Goal: Transaction & Acquisition: Purchase product/service

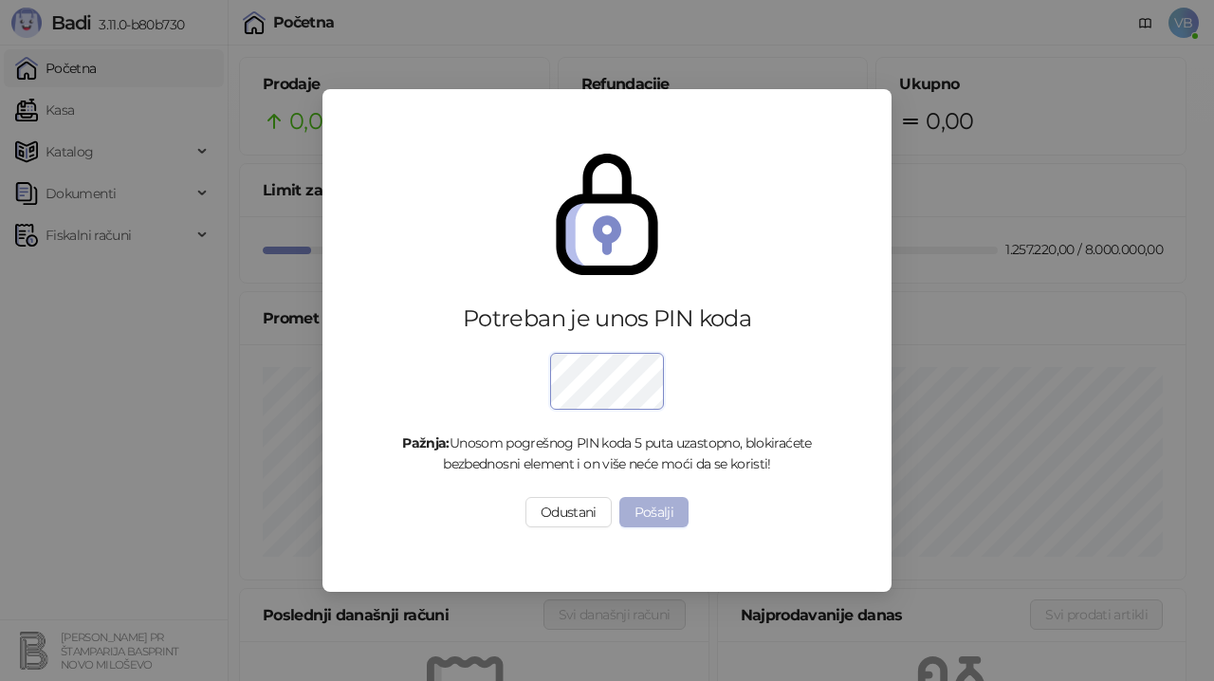
click at [674, 515] on button "Pošalji" at bounding box center [655, 512] width 70 height 30
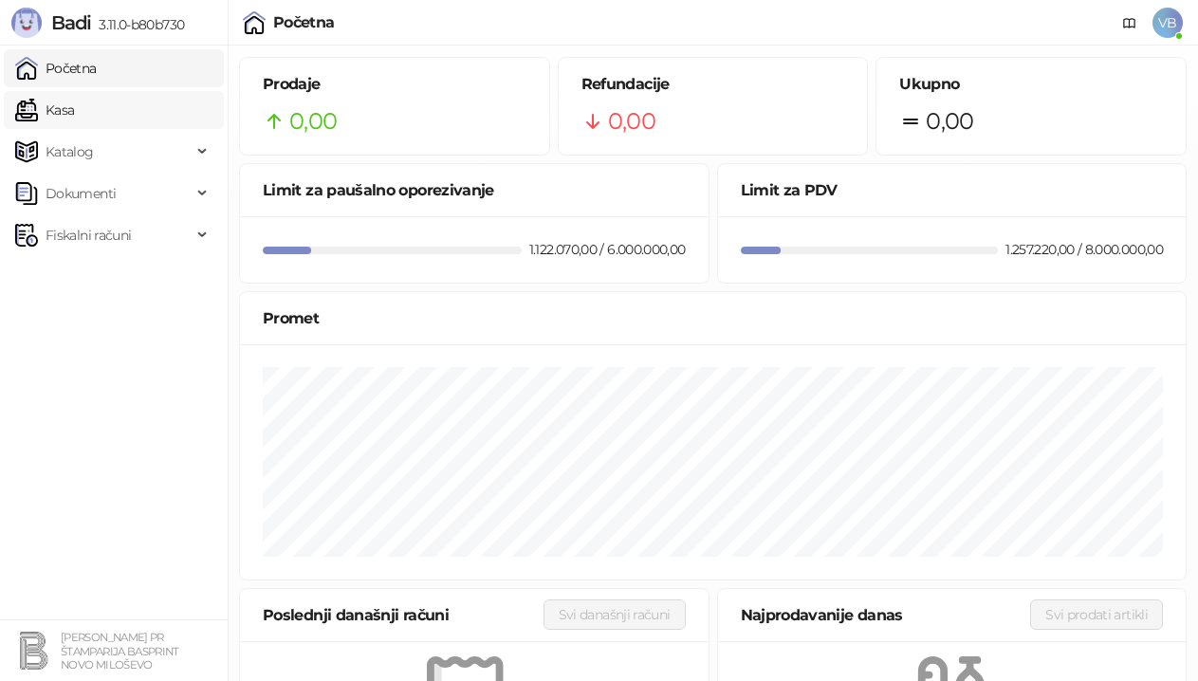
click at [72, 102] on link "Kasa" at bounding box center [44, 110] width 59 height 38
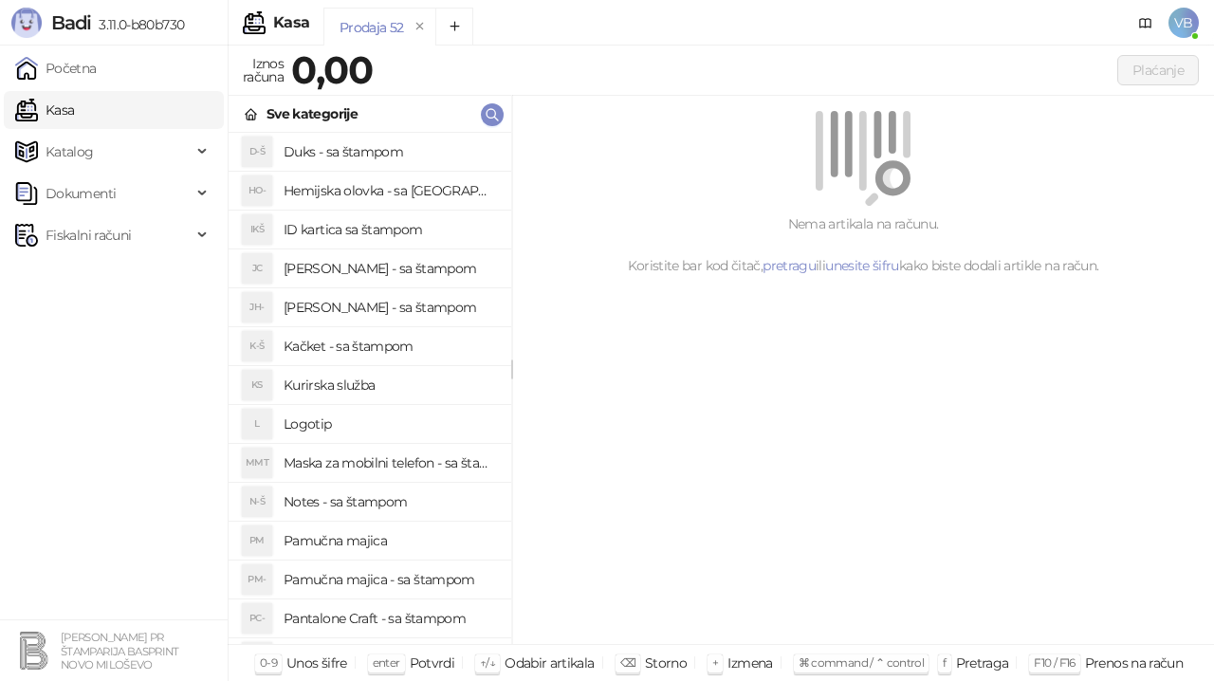
click at [72, 108] on link "Kasa" at bounding box center [44, 110] width 59 height 38
click at [69, 110] on link "Kasa" at bounding box center [44, 110] width 59 height 38
click at [74, 111] on link "Kasa" at bounding box center [44, 110] width 59 height 38
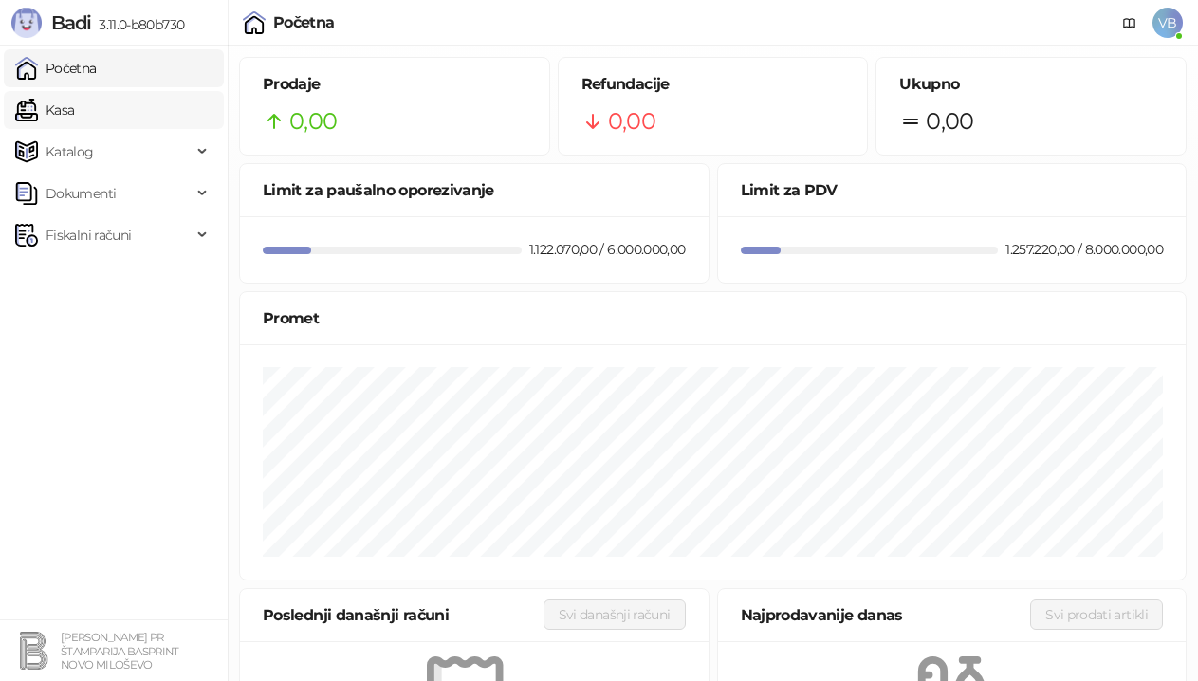
click at [71, 114] on link "Kasa" at bounding box center [44, 110] width 59 height 38
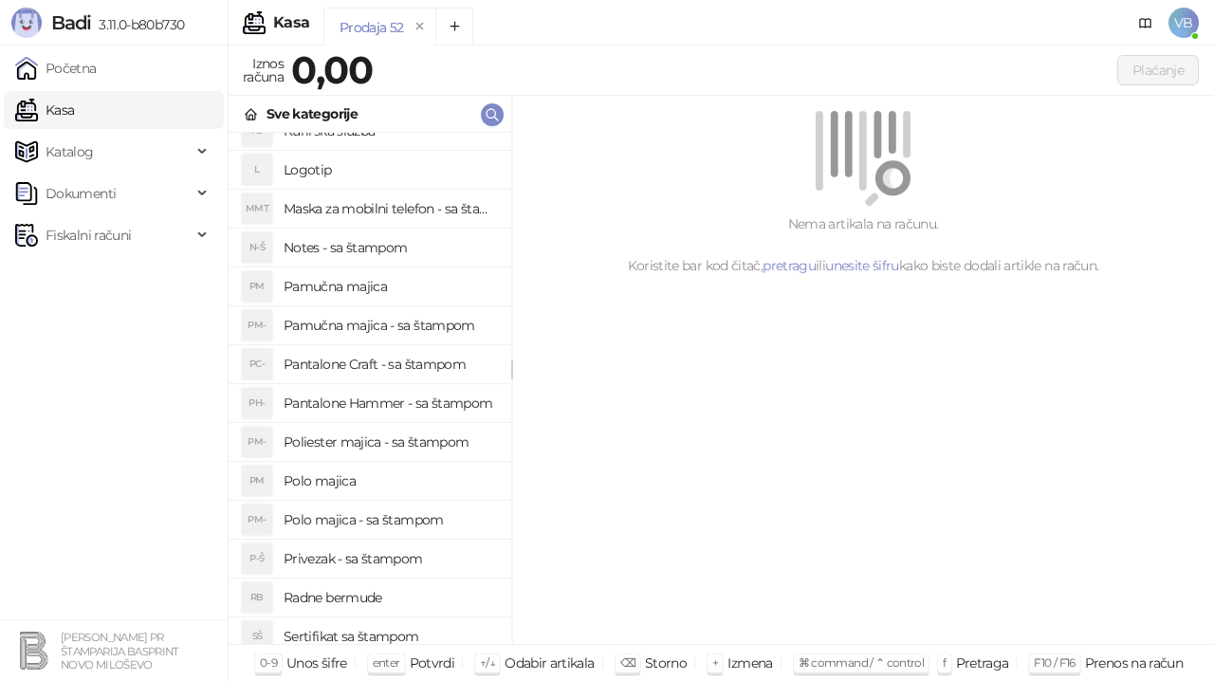
scroll to position [255, 0]
click at [409, 516] on h4 "Polo majica - sa štampom" at bounding box center [390, 519] width 213 height 30
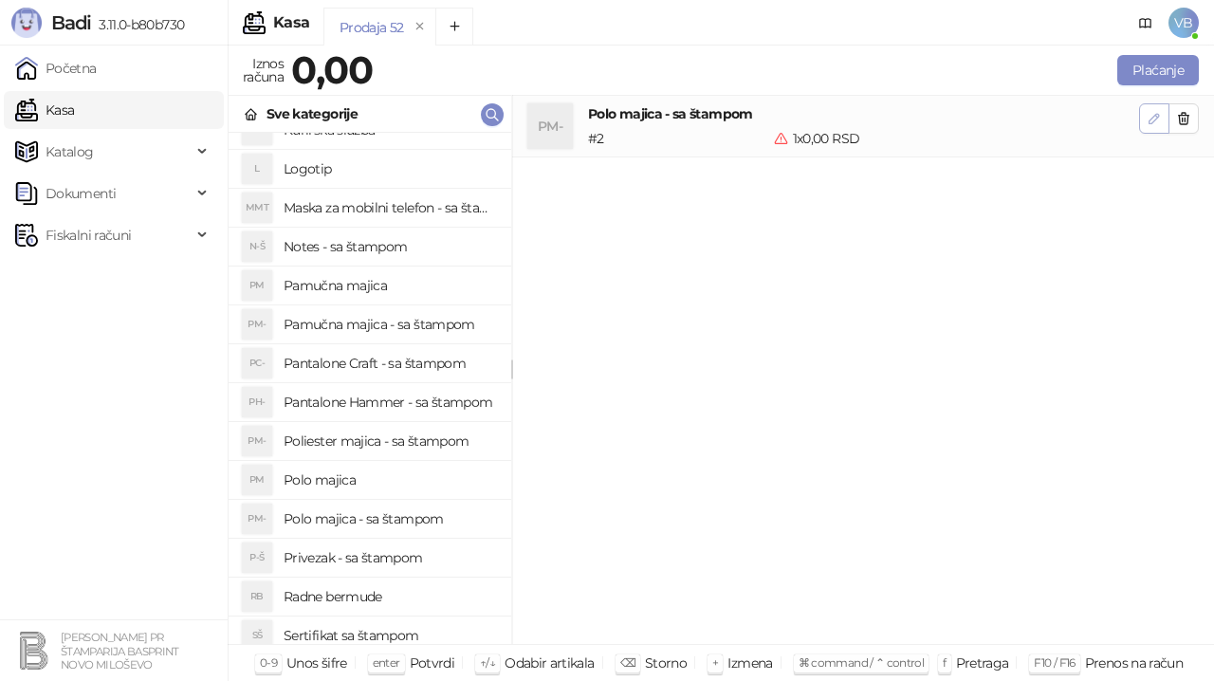
click at [1155, 119] on icon "button" at bounding box center [1154, 118] width 15 height 15
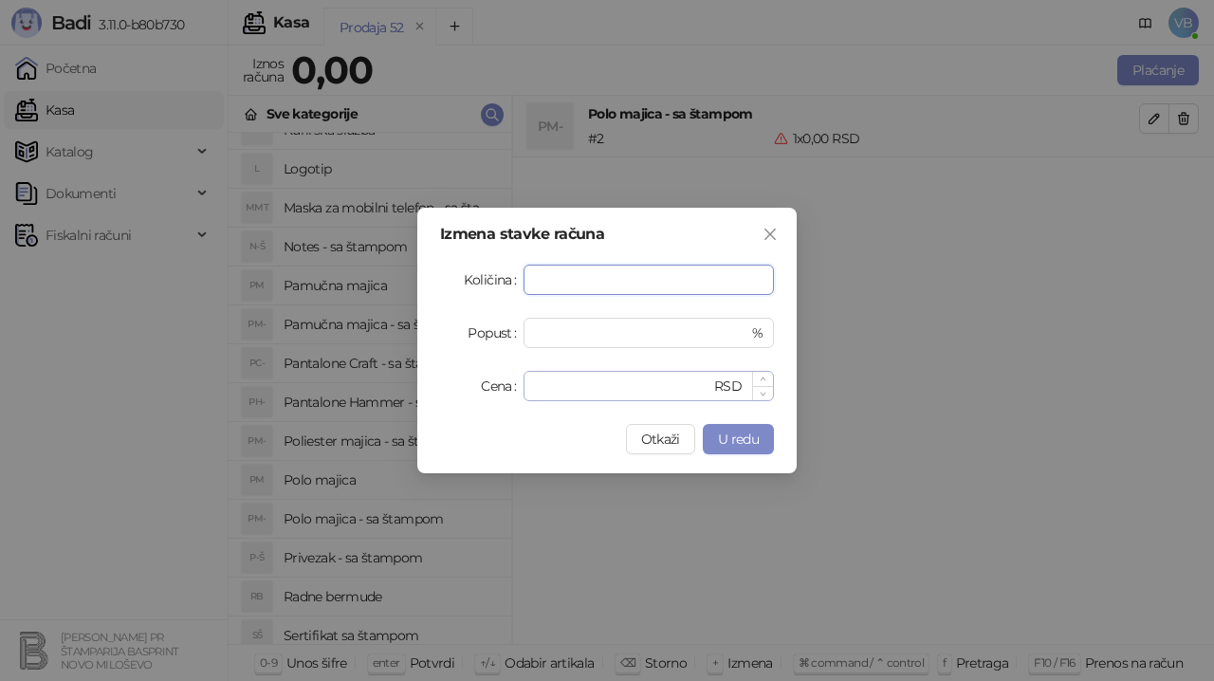
type input "*"
click at [548, 388] on input "*" at bounding box center [623, 386] width 176 height 28
type input "****"
click at [722, 433] on span "U redu" at bounding box center [738, 439] width 41 height 17
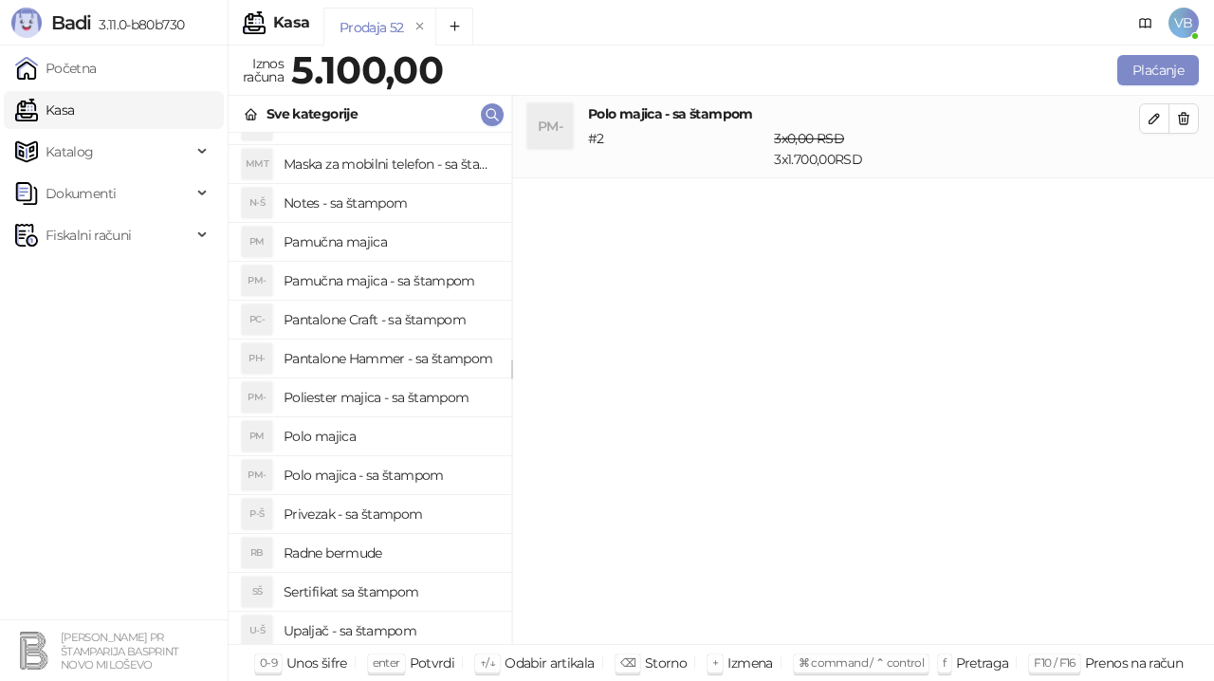
scroll to position [320, 0]
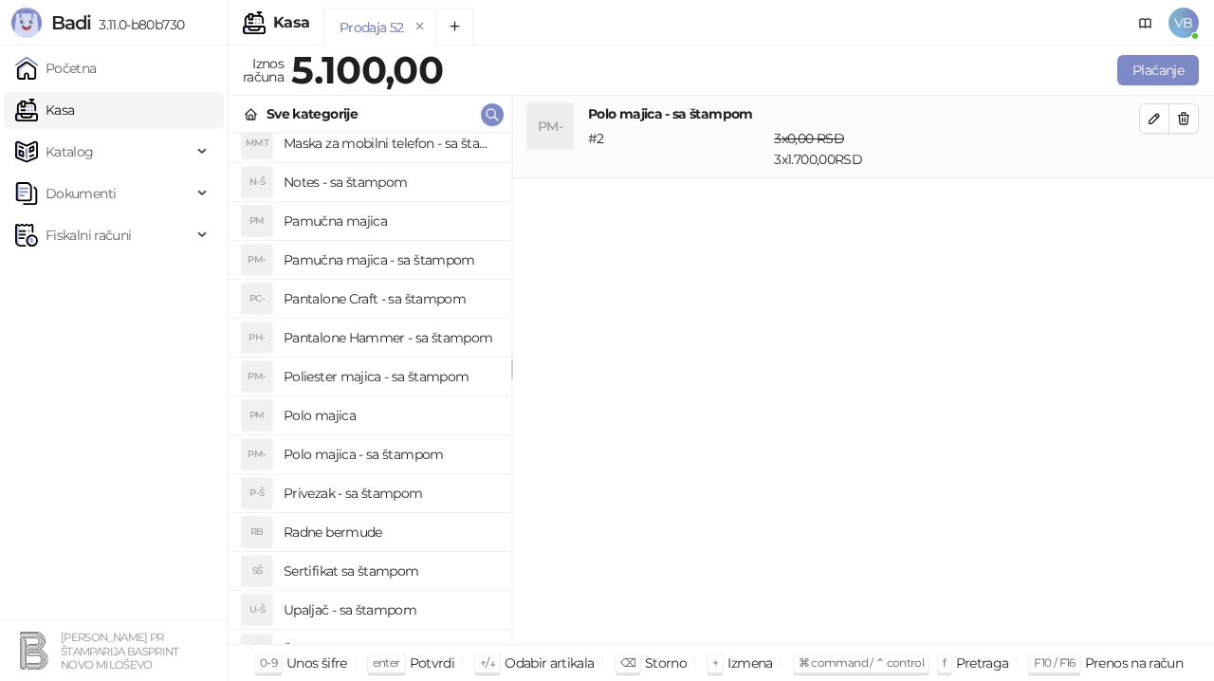
click at [396, 571] on h4 "Sertifikat sa štampom" at bounding box center [390, 571] width 213 height 30
click at [1152, 192] on span "button" at bounding box center [1154, 201] width 15 height 18
type input "*"
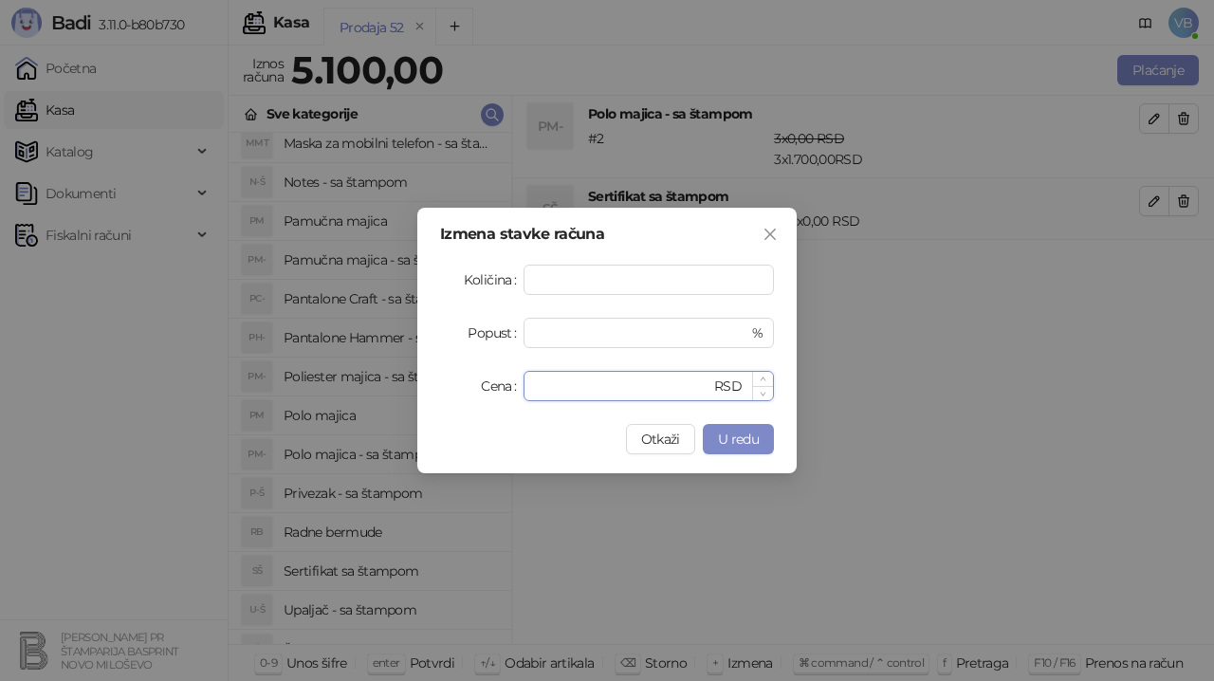
click at [558, 386] on input "*" at bounding box center [623, 386] width 176 height 28
type input "*"
click at [546, 273] on input "*" at bounding box center [649, 280] width 249 height 28
type input "*"
click at [545, 387] on input "*" at bounding box center [623, 386] width 176 height 28
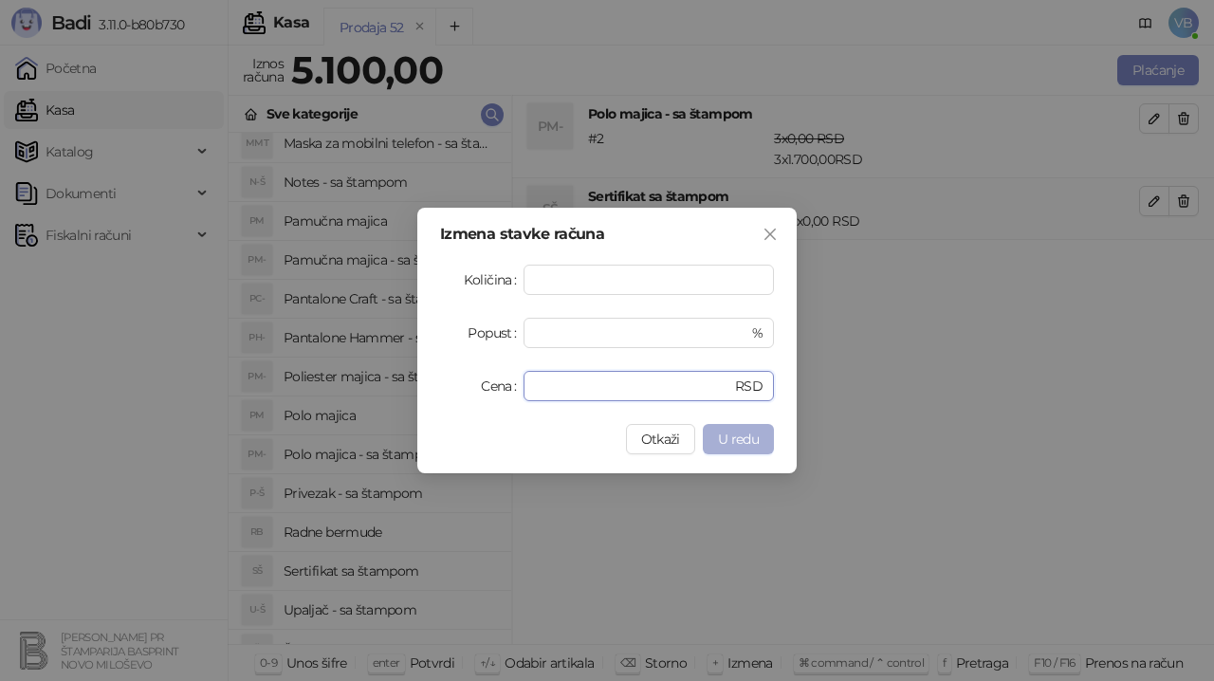
type input "***"
click at [739, 442] on span "U redu" at bounding box center [738, 439] width 41 height 17
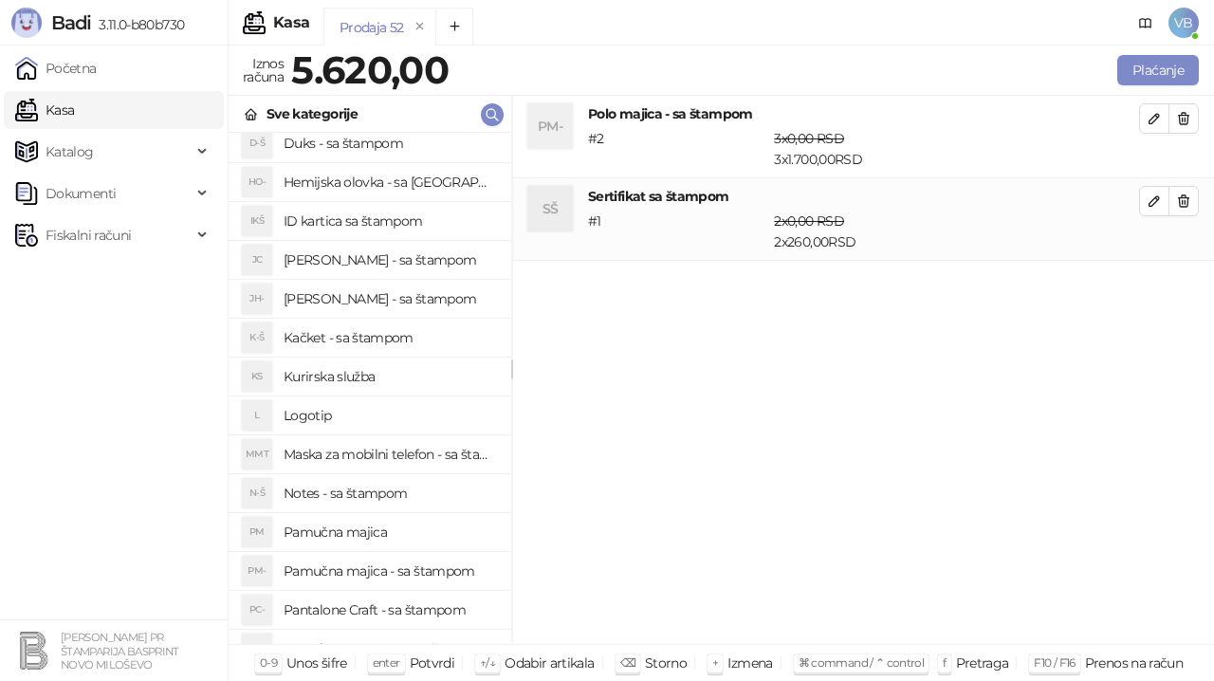
scroll to position [0, 0]
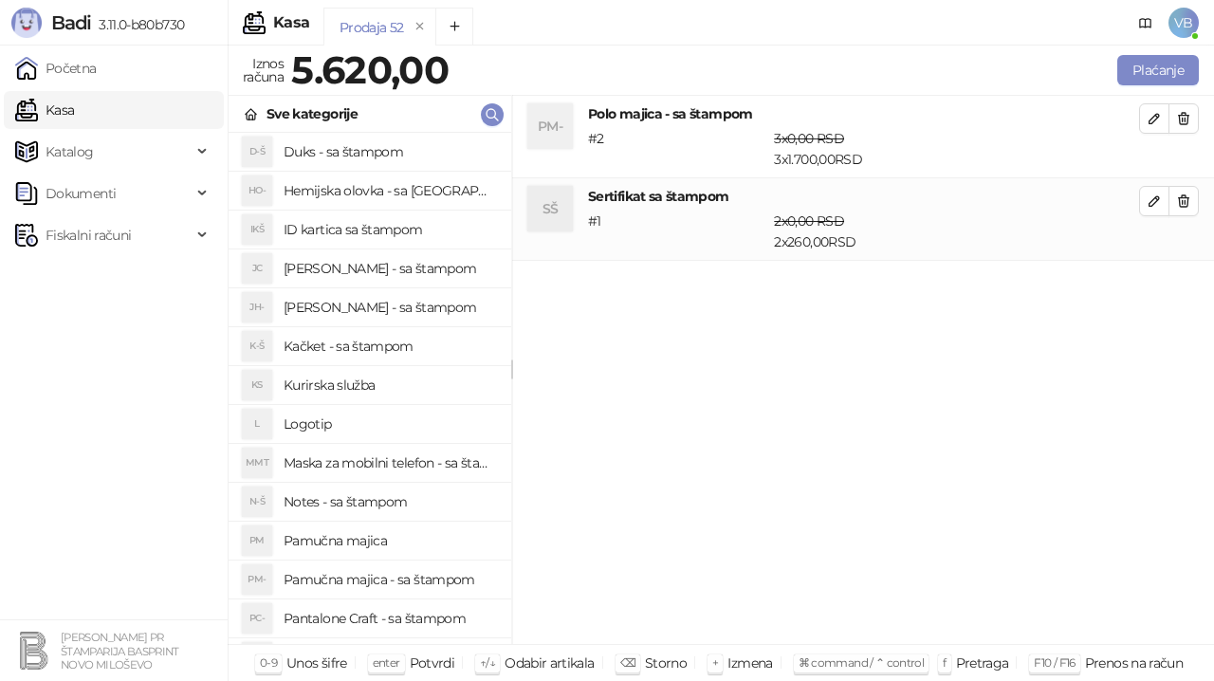
click at [340, 226] on h4 "ID kartica sa štampom" at bounding box center [390, 229] width 213 height 30
click at [1152, 283] on icon "button" at bounding box center [1154, 283] width 9 height 9
type input "*"
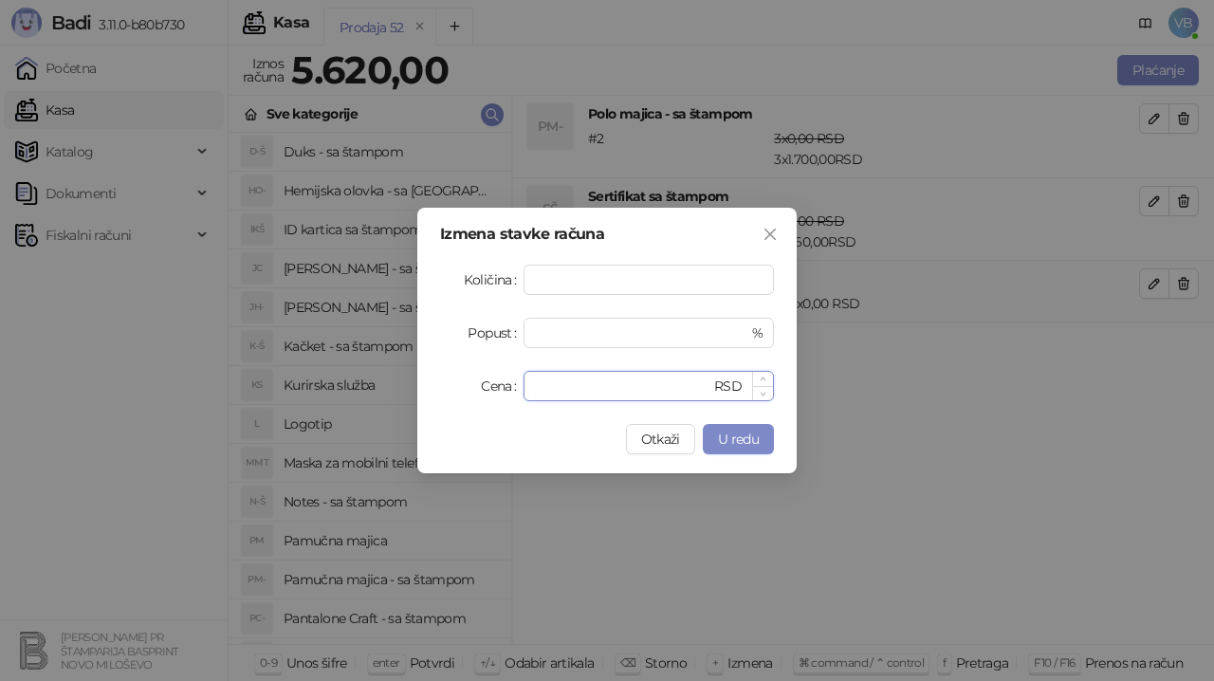
click at [565, 392] on input "*" at bounding box center [623, 386] width 176 height 28
type input "***"
click at [722, 445] on span "U redu" at bounding box center [738, 439] width 41 height 17
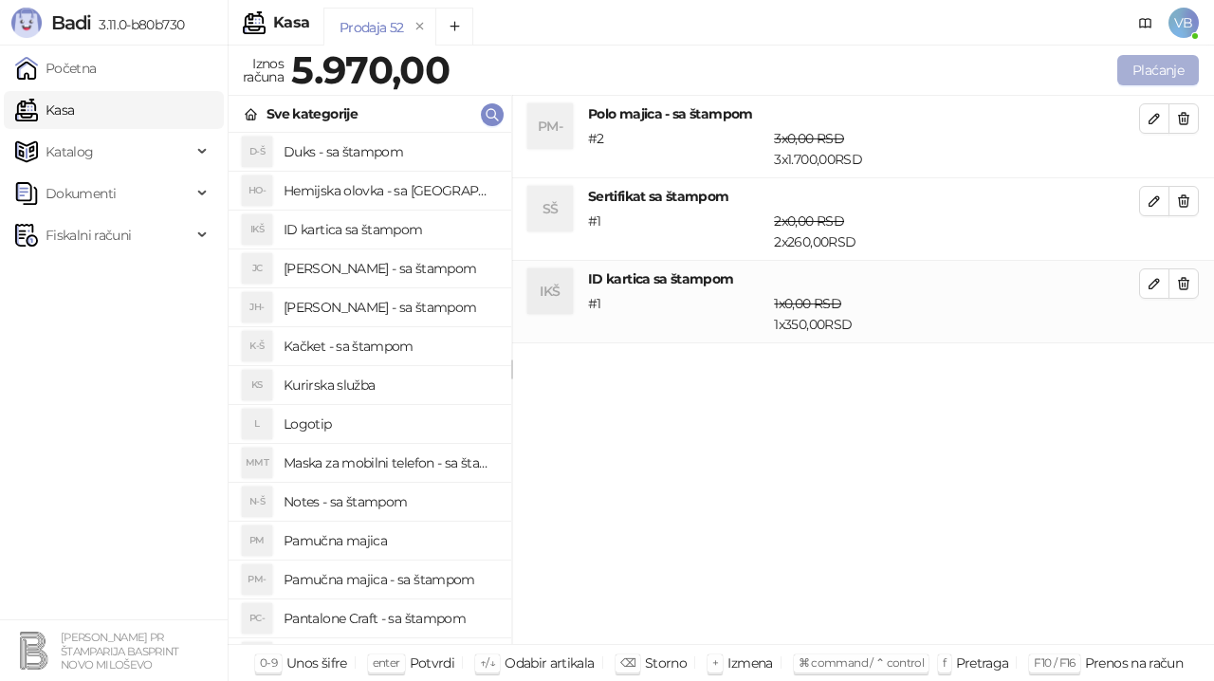
click at [1138, 66] on button "Plaćanje" at bounding box center [1159, 70] width 82 height 30
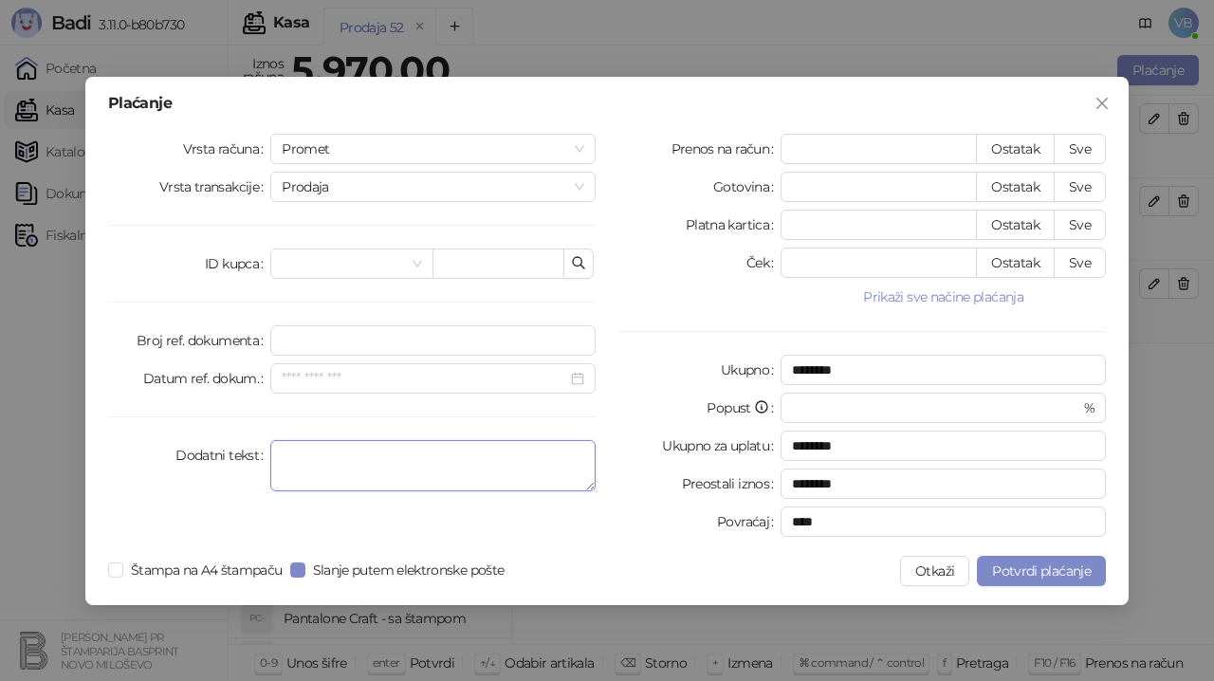
click at [283, 460] on textarea "Dodatni tekst" at bounding box center [432, 465] width 325 height 51
type textarea "**********"
click at [1083, 151] on button "Sve" at bounding box center [1080, 149] width 52 height 30
type input "****"
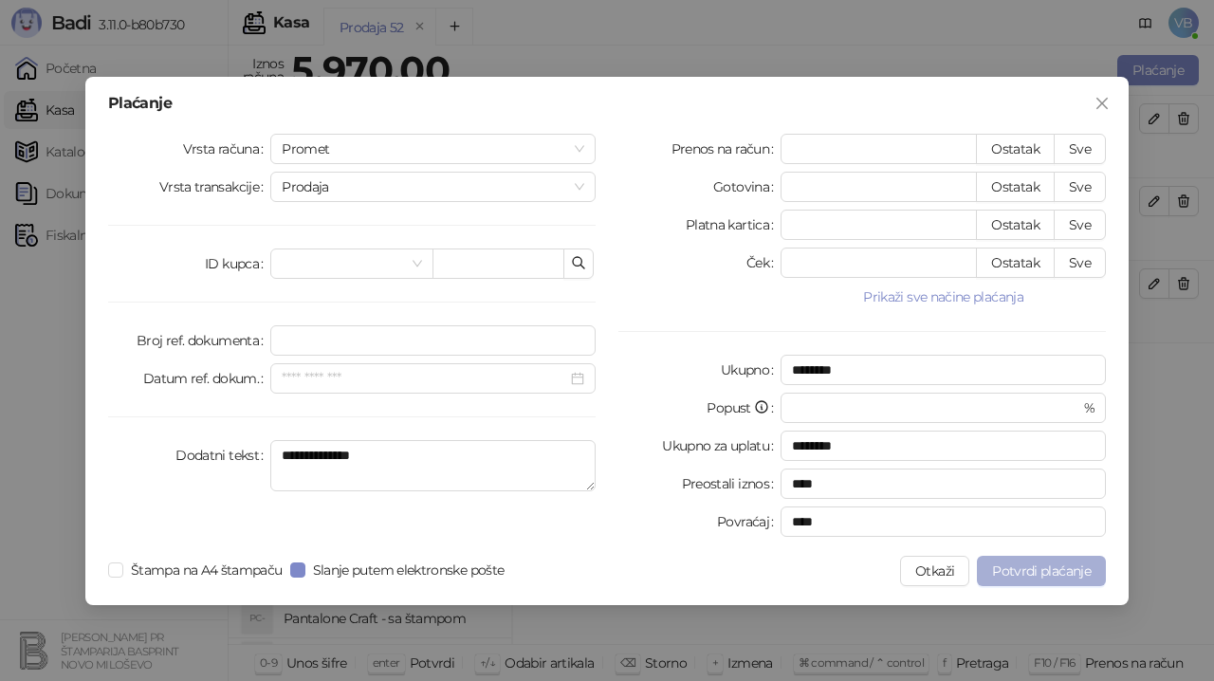
click at [1009, 569] on span "Potvrdi plaćanje" at bounding box center [1041, 571] width 99 height 17
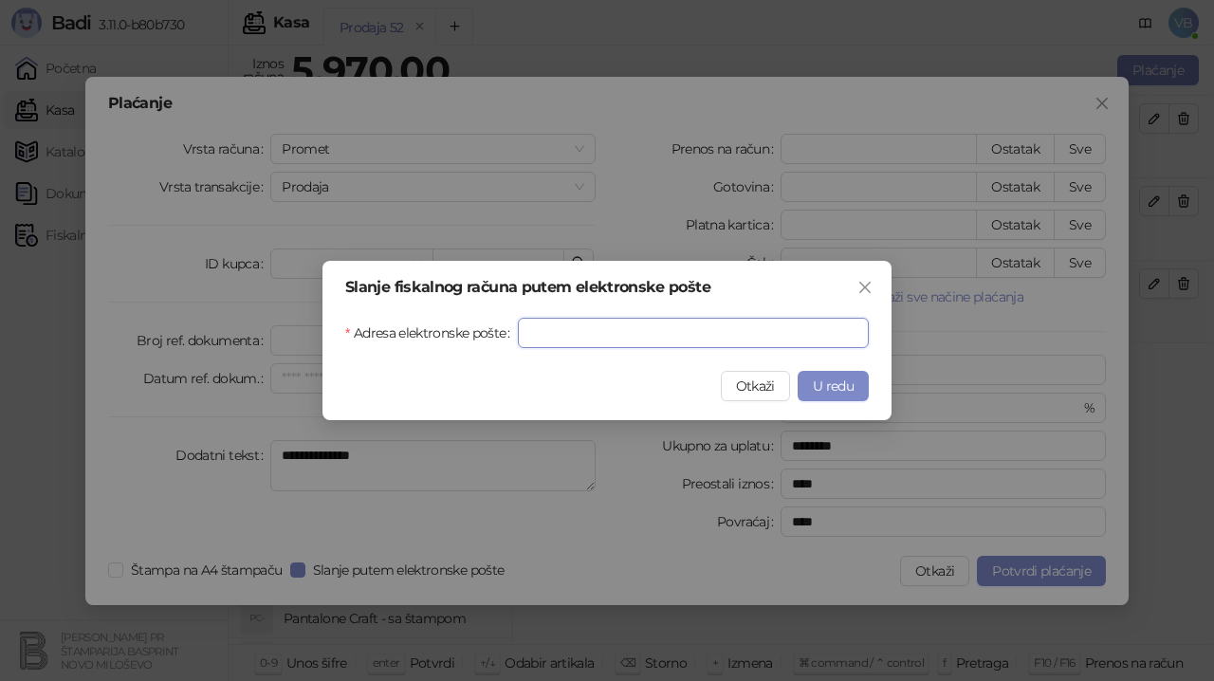
click at [547, 333] on input "Adresa elektronske pošte" at bounding box center [693, 333] width 351 height 30
type input "**********"
click at [843, 381] on span "U redu" at bounding box center [833, 386] width 41 height 17
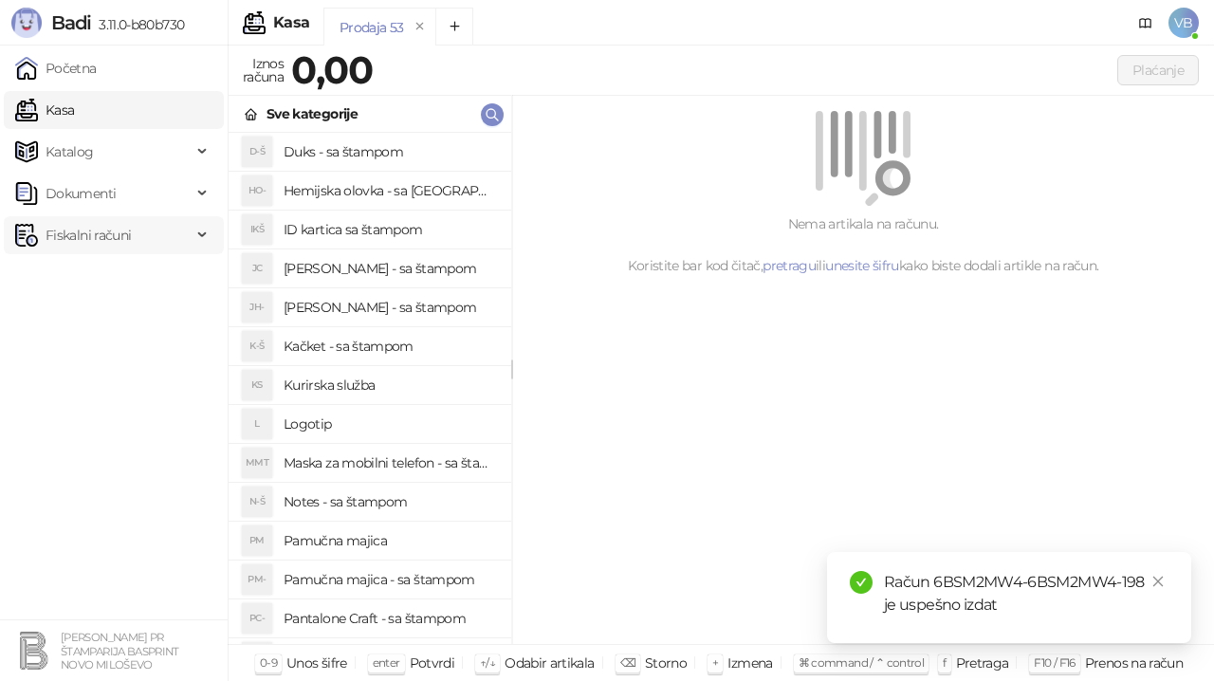
click at [112, 234] on span "Fiskalni računi" at bounding box center [88, 235] width 85 height 38
click at [110, 271] on link "Izdati računi" at bounding box center [74, 277] width 103 height 38
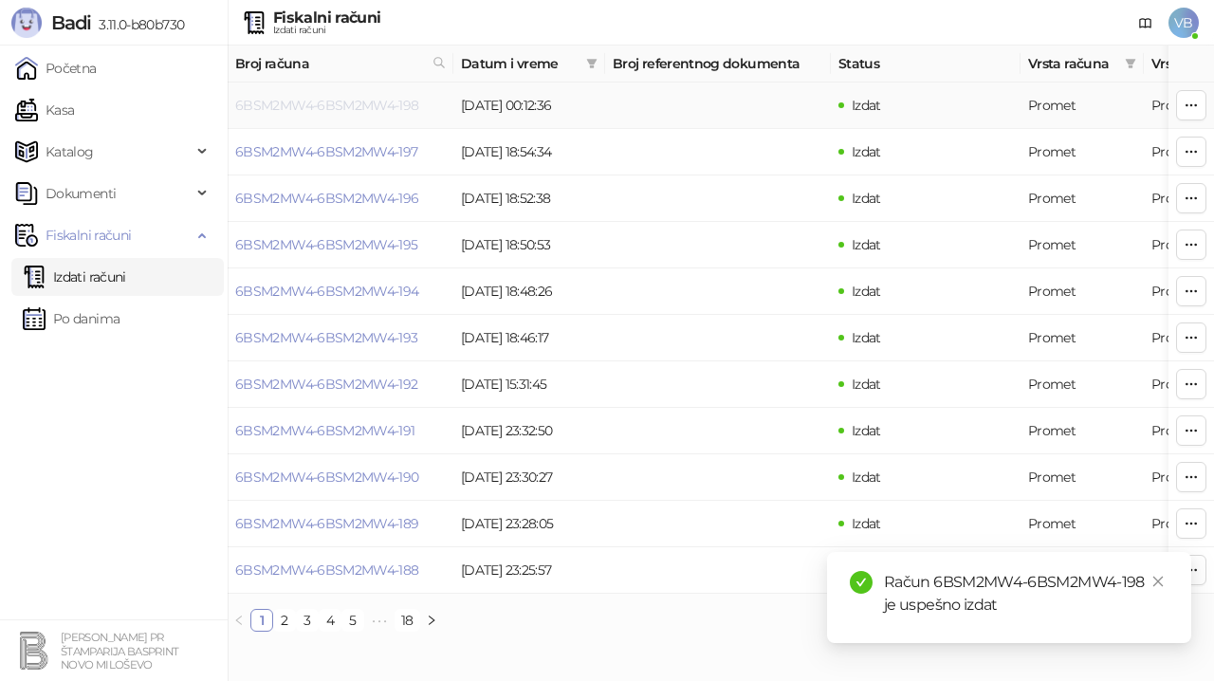
click at [375, 107] on link "6BSM2MW4-6BSM2MW4-198" at bounding box center [327, 105] width 184 height 17
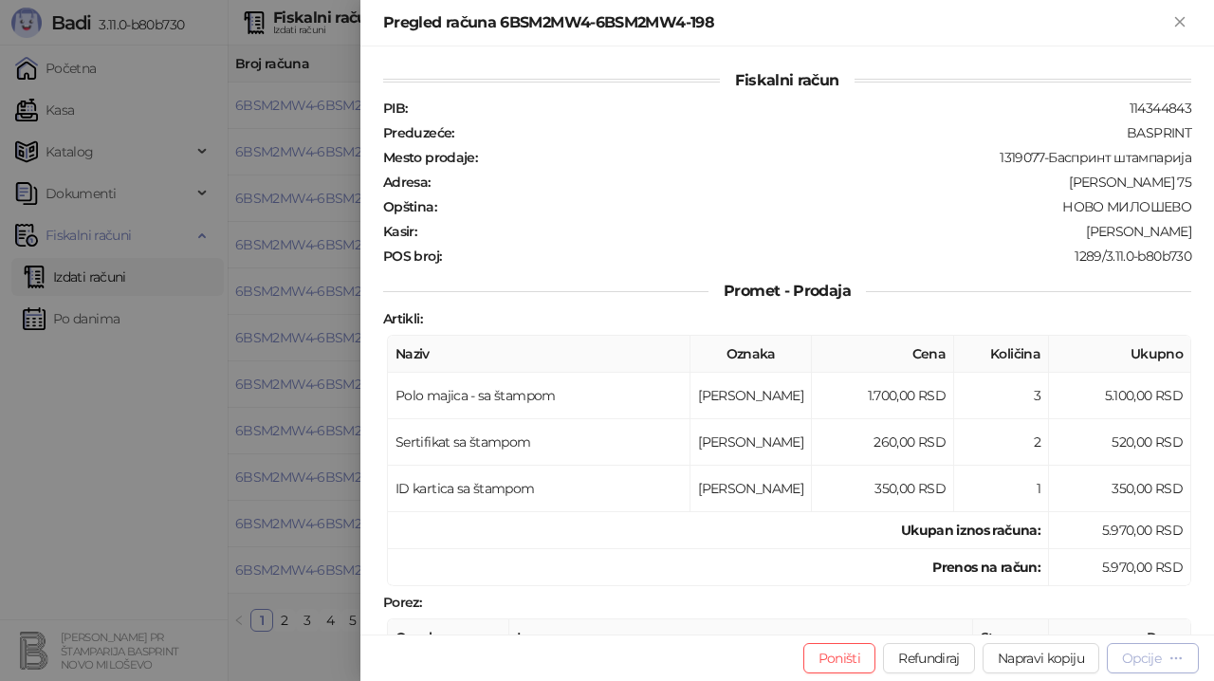
click at [1136, 661] on div "Opcije" at bounding box center [1141, 658] width 39 height 17
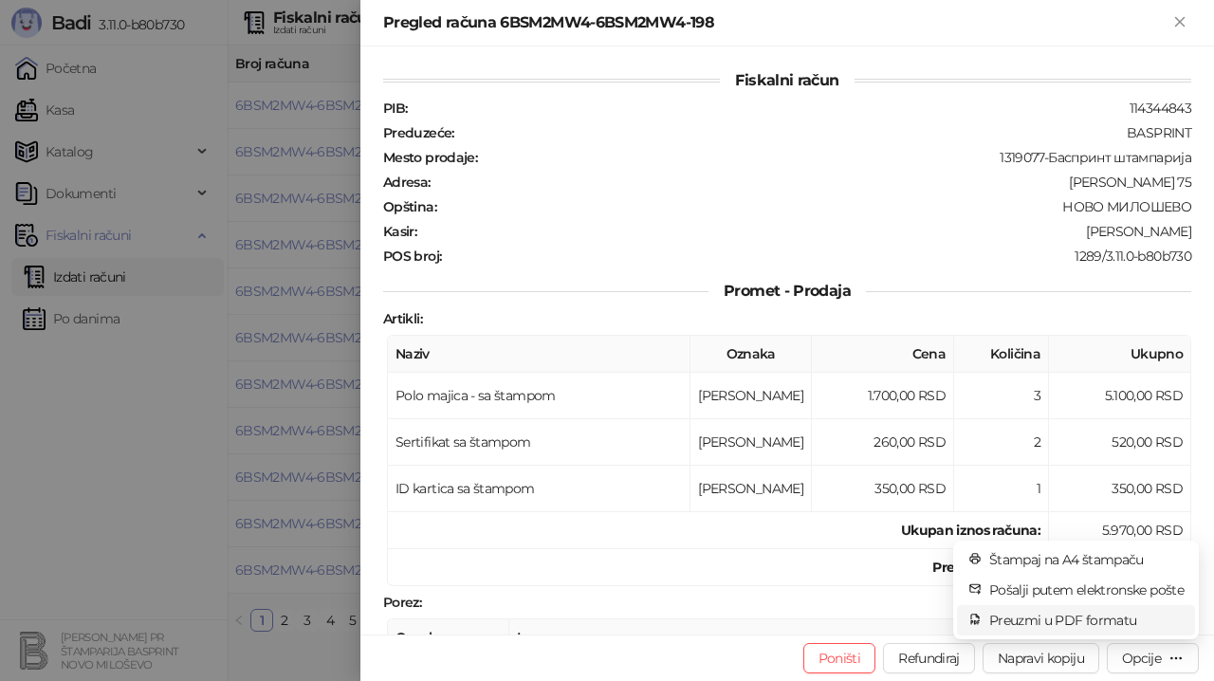
click at [1107, 621] on span "Preuzmi u PDF formatu" at bounding box center [1087, 620] width 194 height 21
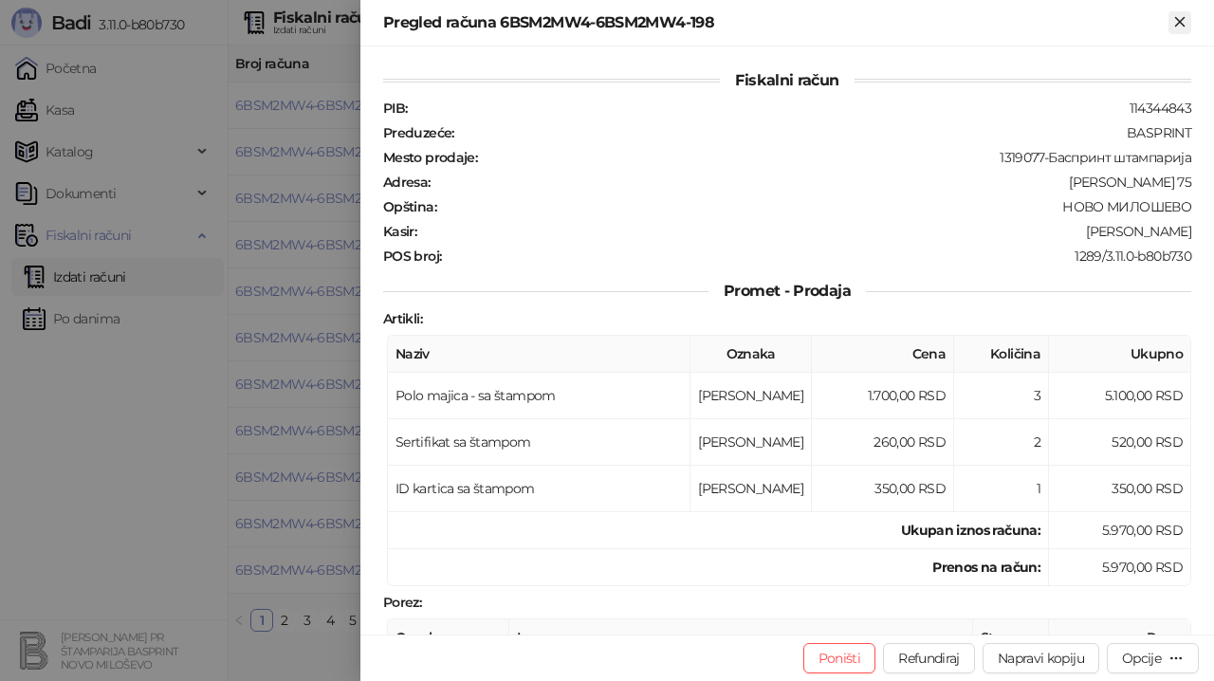
click at [1183, 17] on icon "Zatvori" at bounding box center [1180, 21] width 17 height 17
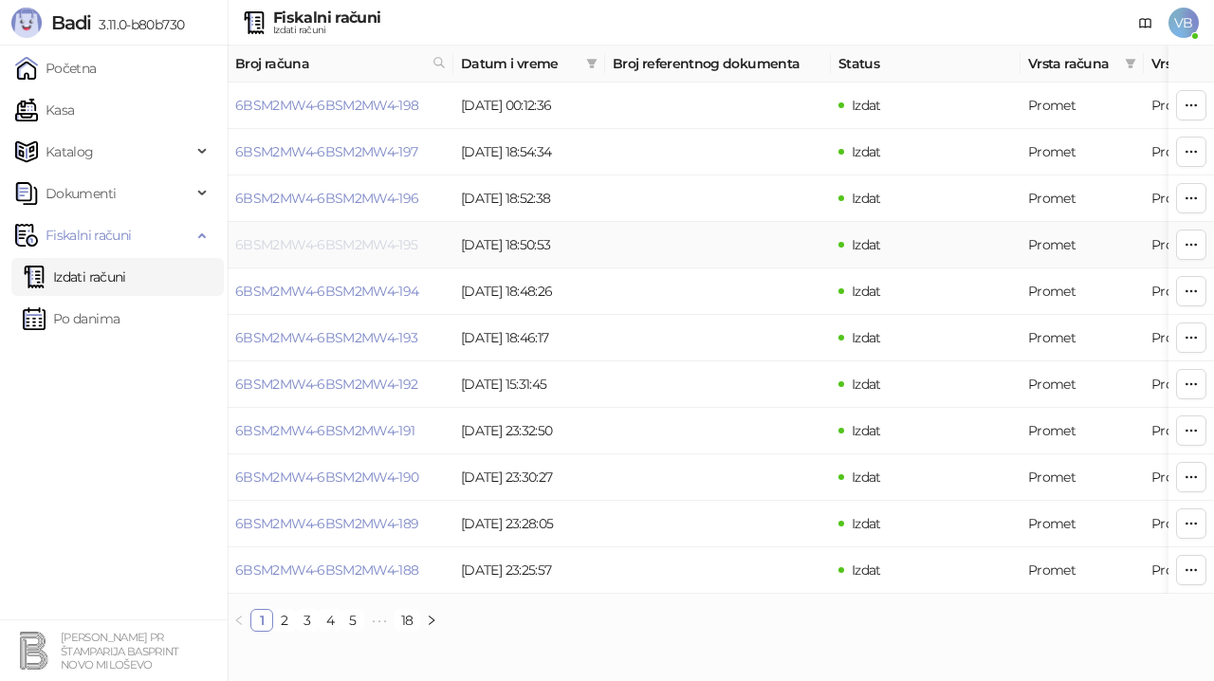
click at [379, 237] on link "6BSM2MW4-6BSM2MW4-195" at bounding box center [326, 244] width 183 height 17
click at [379, 237] on body "Badi 3.11.0-b80b730 Početna Kasa Katalog Dokumenti Fiskalni računi Izdati račun…" at bounding box center [607, 323] width 1214 height 647
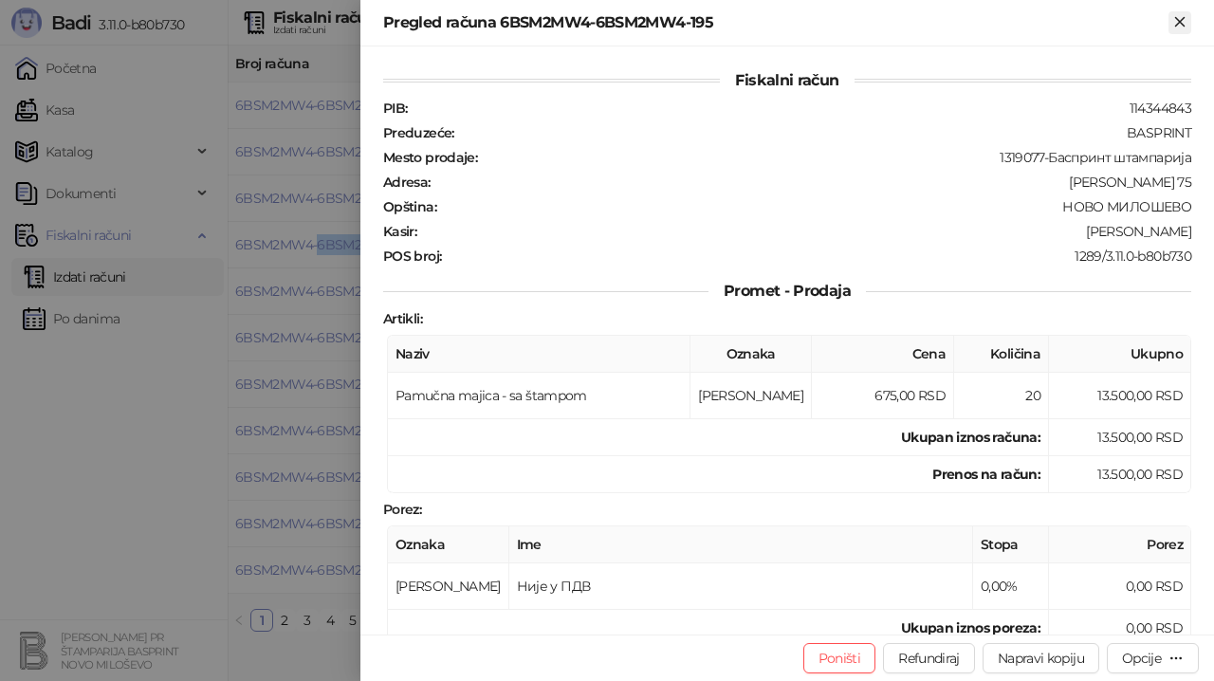
click at [1176, 22] on icon "Zatvori" at bounding box center [1180, 21] width 17 height 17
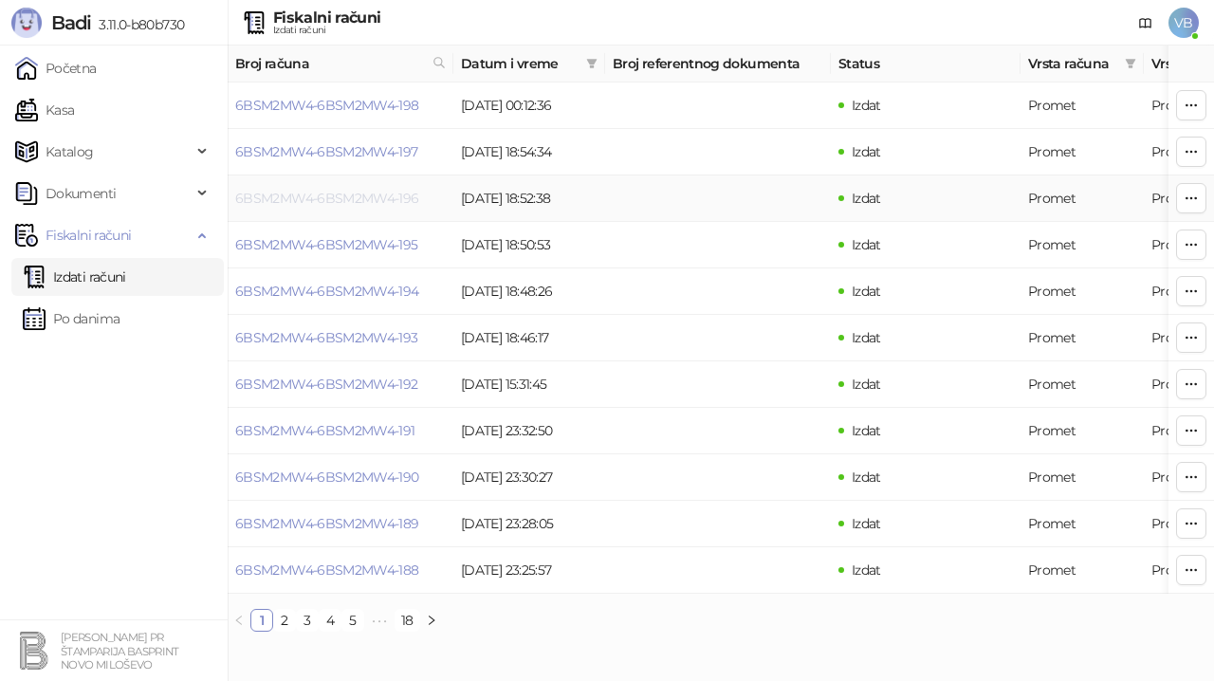
click at [398, 195] on link "6BSM2MW4-6BSM2MW4-196" at bounding box center [327, 198] width 184 height 17
click at [390, 150] on link "6BSM2MW4-6BSM2MW4-197" at bounding box center [326, 151] width 183 height 17
click at [294, 151] on link "6BSM2MW4-6BSM2MW4-197" at bounding box center [326, 151] width 183 height 17
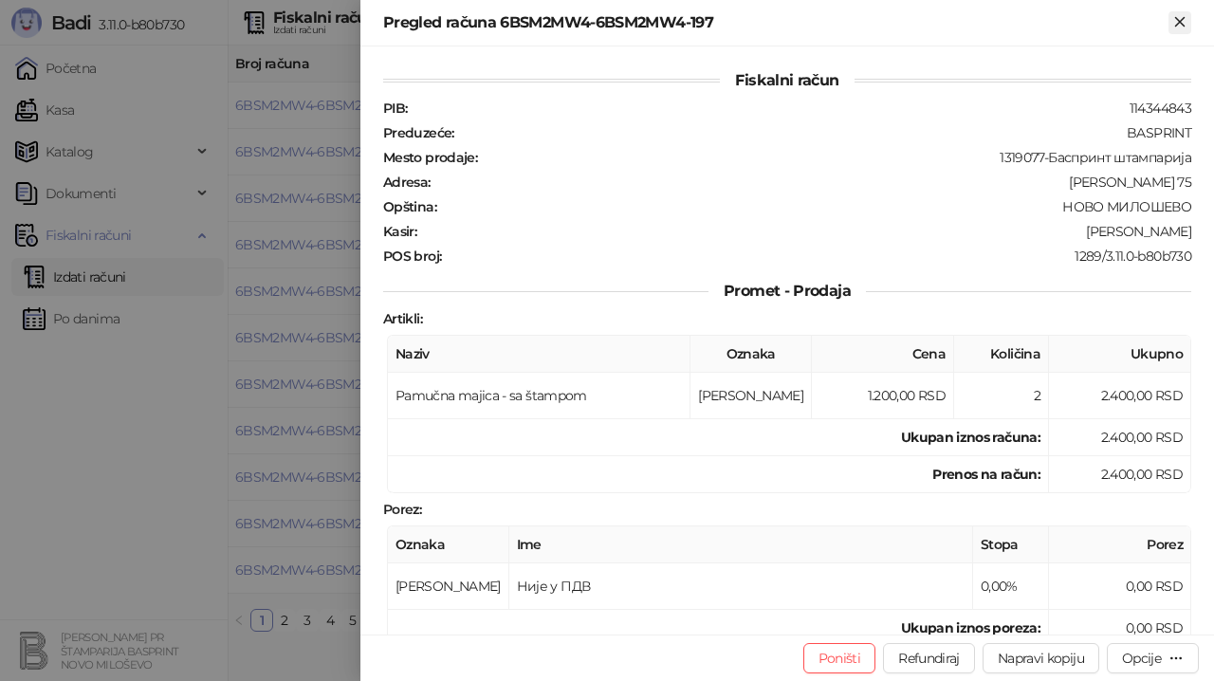
click at [1177, 26] on icon "Zatvori" at bounding box center [1180, 21] width 9 height 9
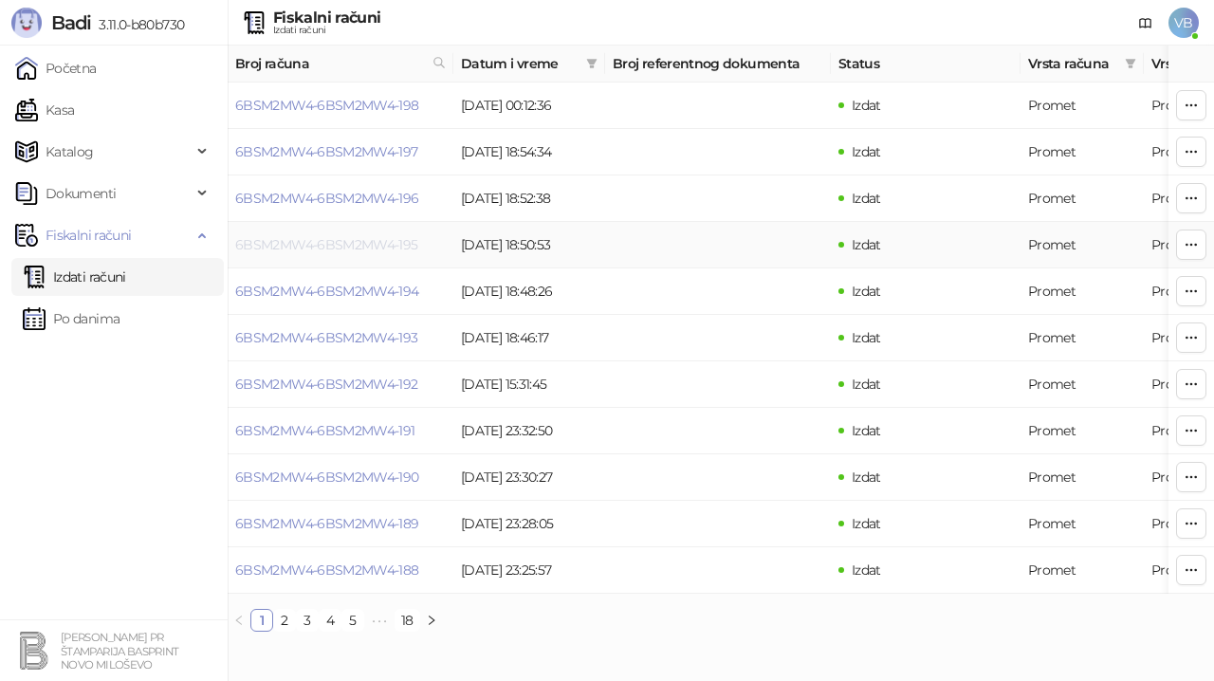
click at [380, 241] on link "6BSM2MW4-6BSM2MW4-195" at bounding box center [326, 244] width 183 height 17
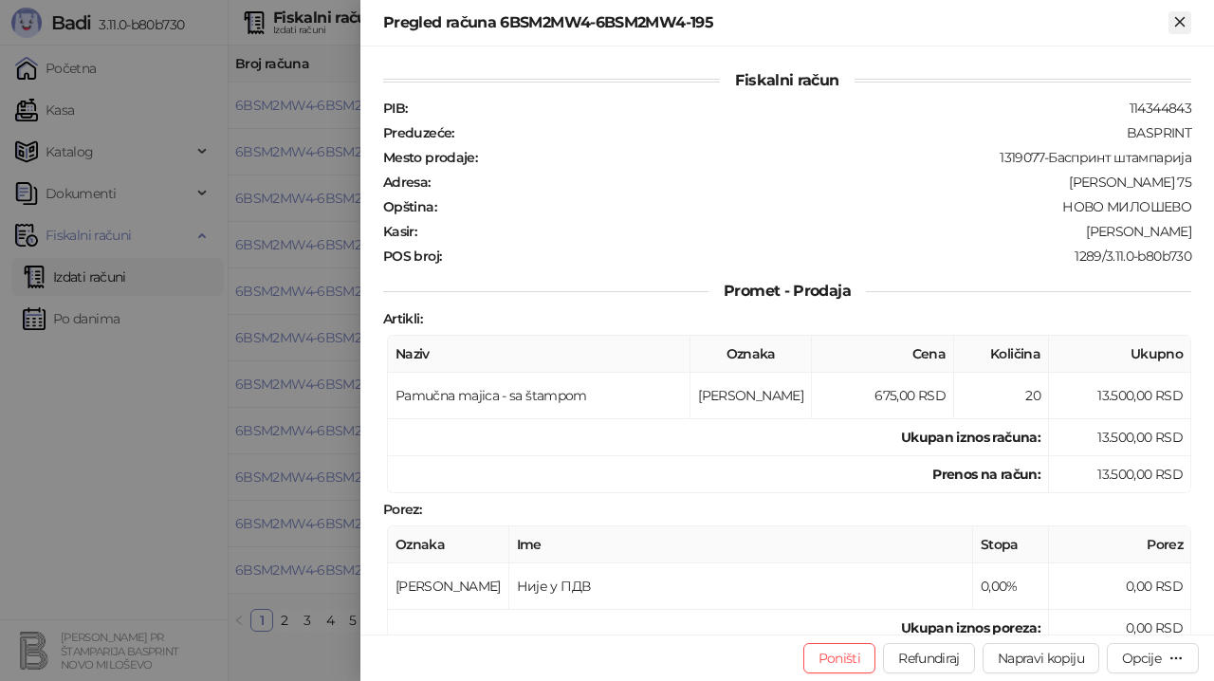
click at [1178, 15] on icon "Zatvori" at bounding box center [1180, 21] width 17 height 17
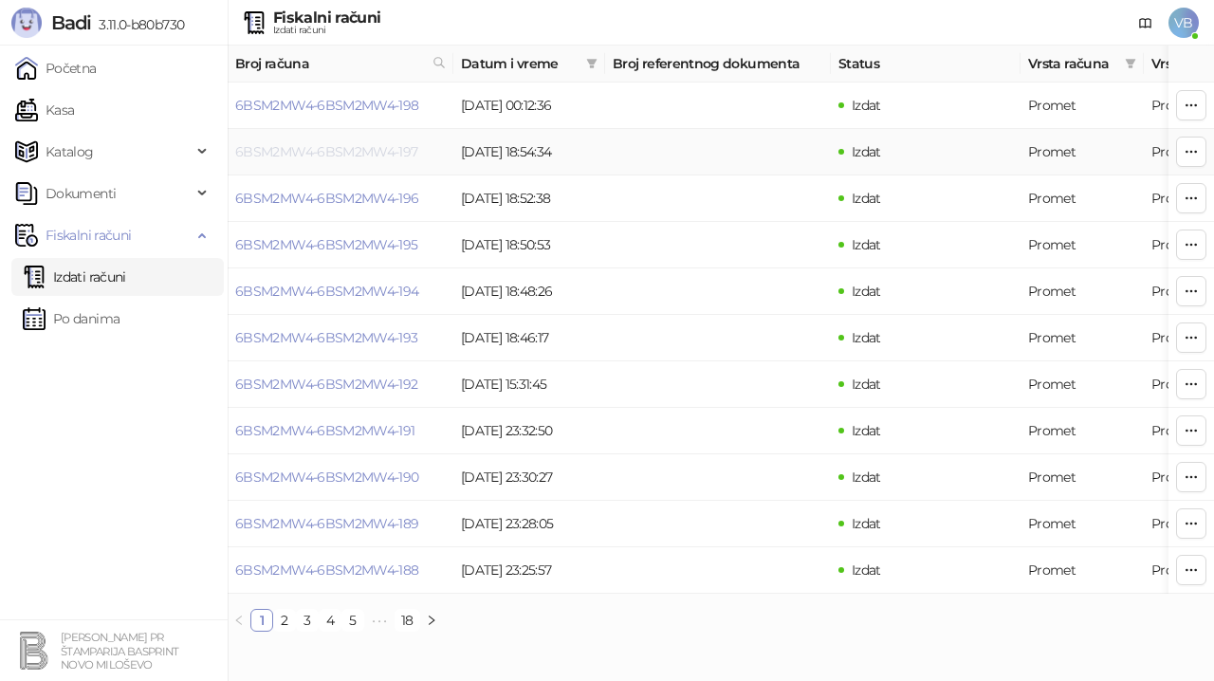
click at [391, 149] on link "6BSM2MW4-6BSM2MW4-197" at bounding box center [326, 151] width 183 height 17
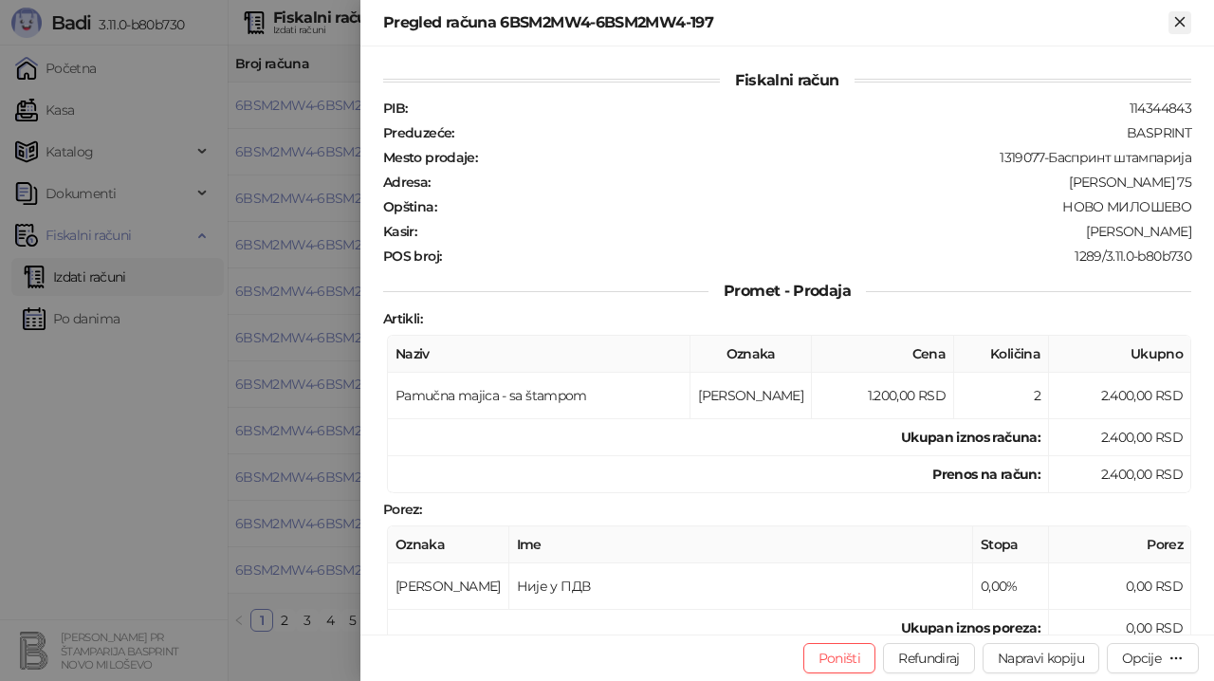
click at [1184, 25] on icon "Zatvori" at bounding box center [1180, 21] width 9 height 9
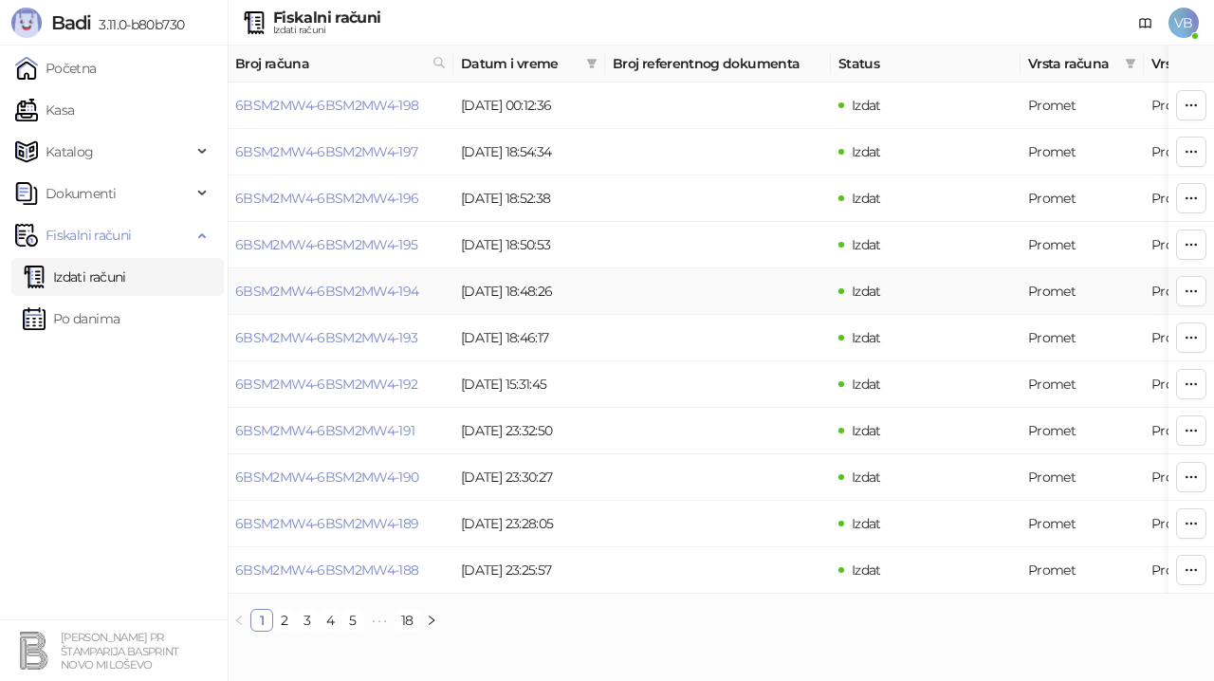
click at [491, 294] on td "17.08.2025 18:48:26" at bounding box center [530, 291] width 152 height 46
click at [390, 290] on link "6BSM2MW4-6BSM2MW4-194" at bounding box center [327, 291] width 184 height 17
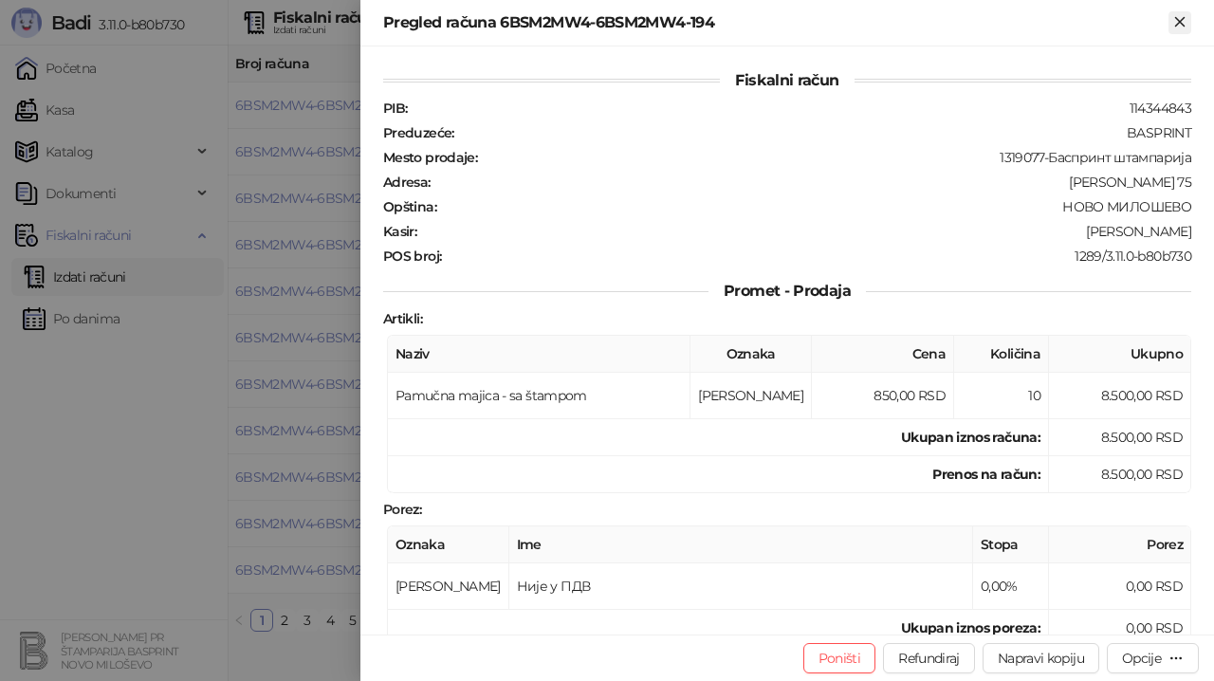
click at [1186, 22] on icon "Zatvori" at bounding box center [1180, 21] width 17 height 17
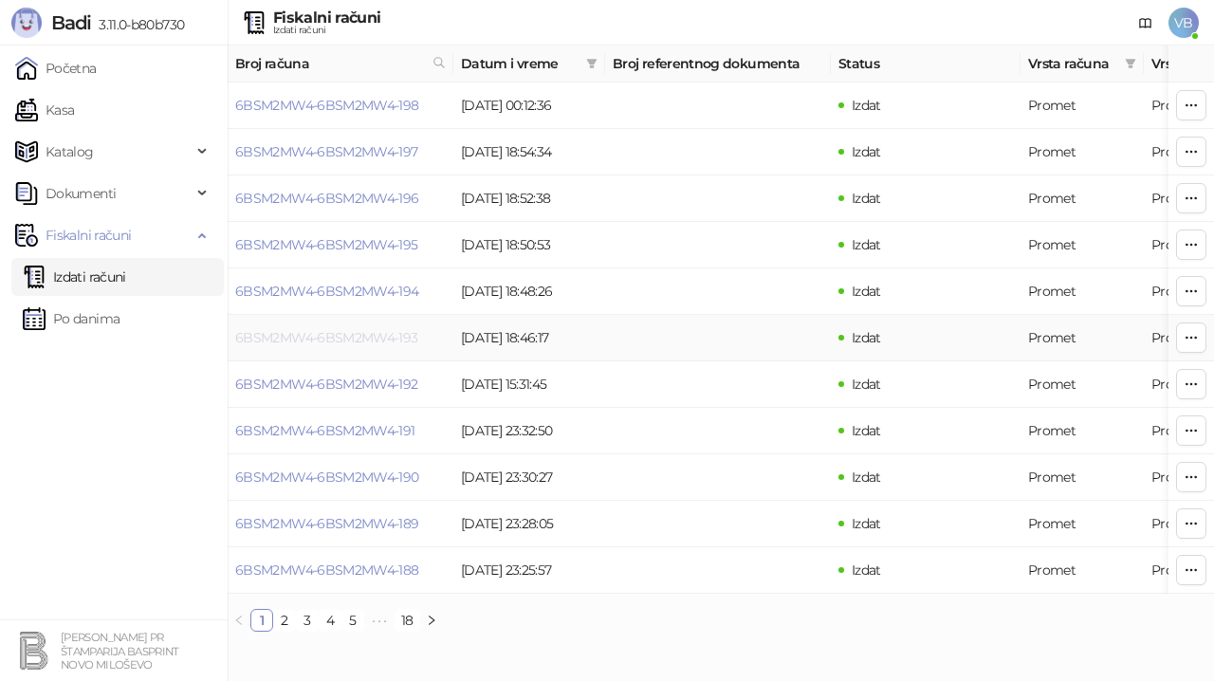
click at [389, 334] on link "6BSM2MW4-6BSM2MW4-193" at bounding box center [326, 337] width 183 height 17
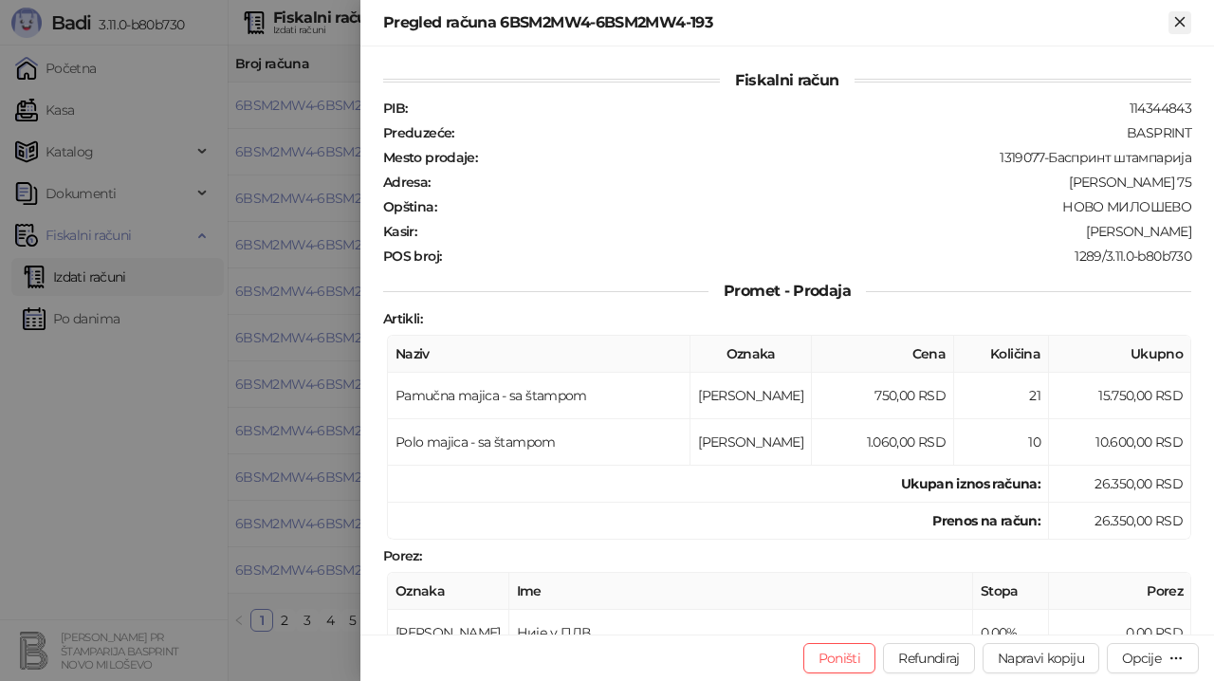
click at [1180, 18] on icon "Zatvori" at bounding box center [1180, 21] width 17 height 17
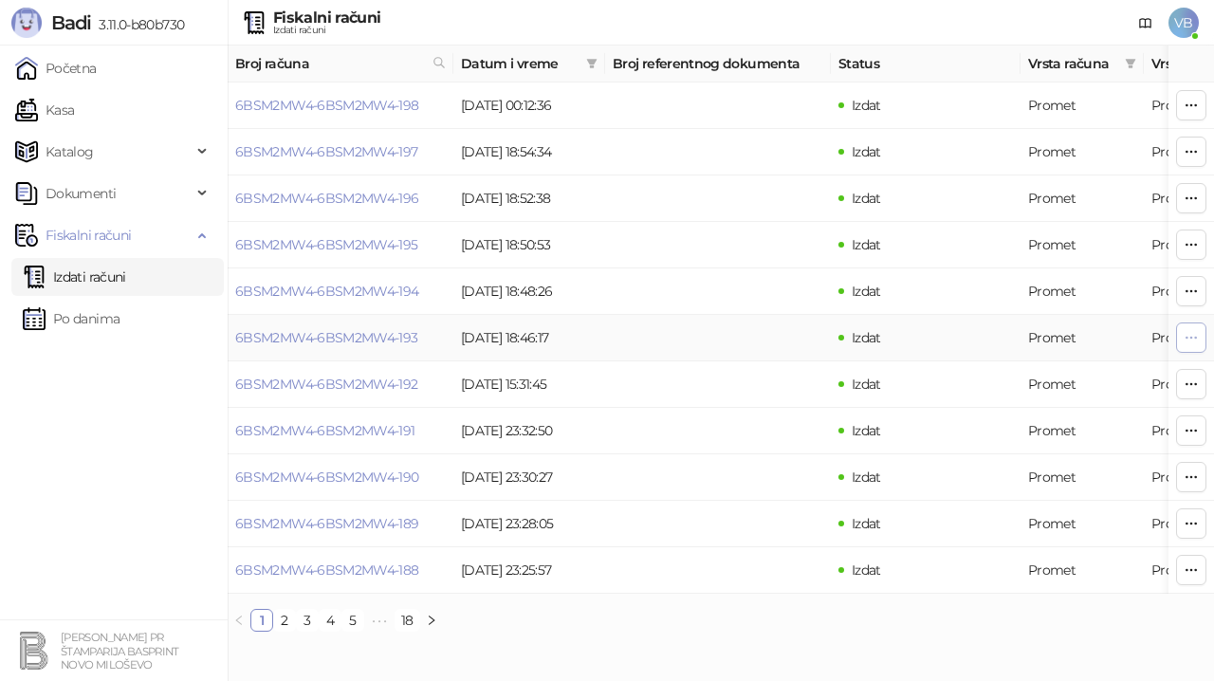
click at [1195, 340] on icon "button" at bounding box center [1191, 337] width 15 height 15
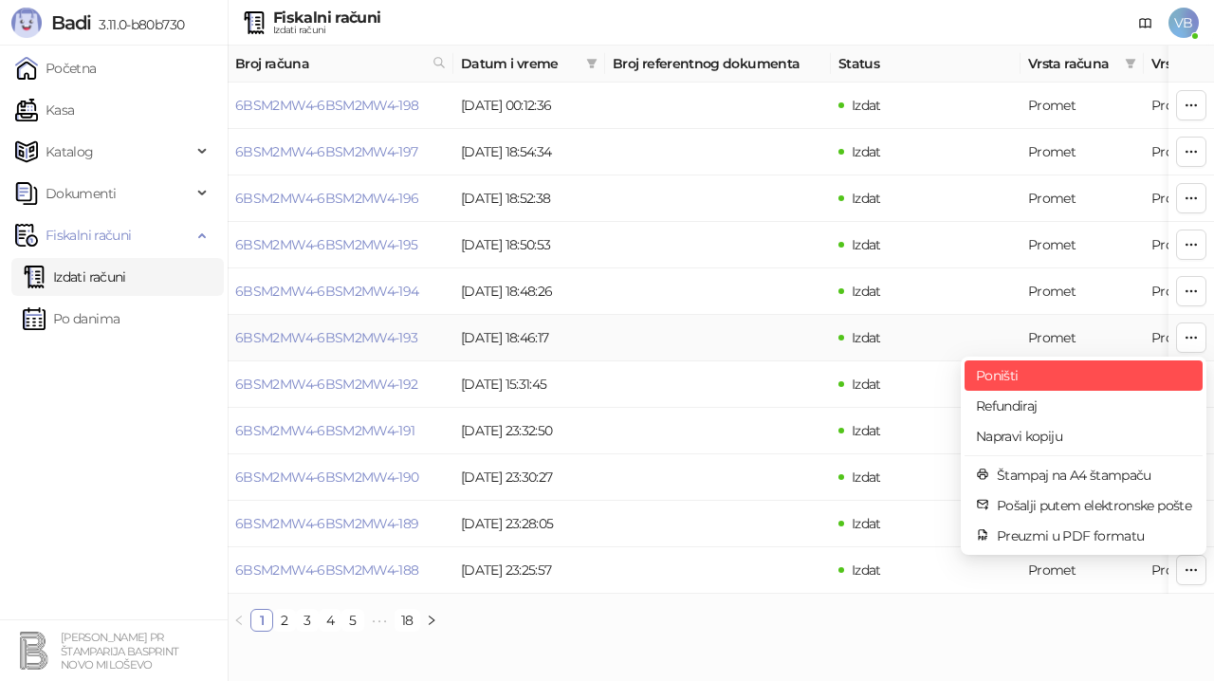
click at [1022, 374] on span "Poništi" at bounding box center [1083, 375] width 215 height 21
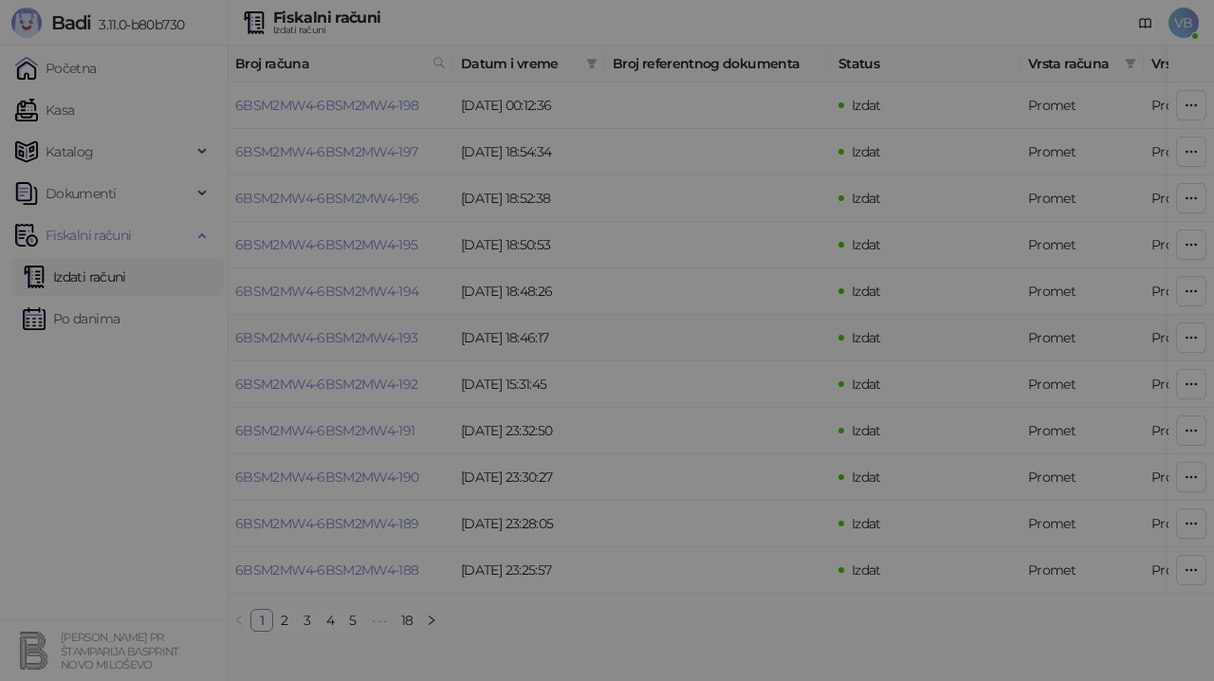
type input "**********"
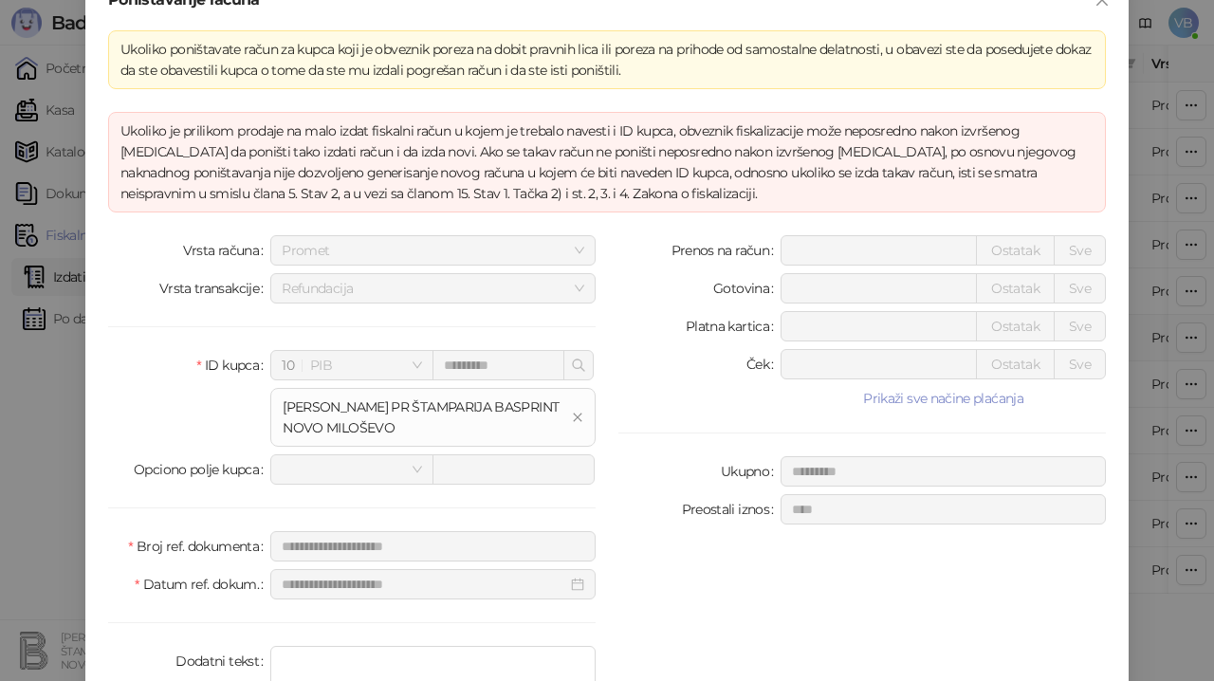
scroll to position [111, 0]
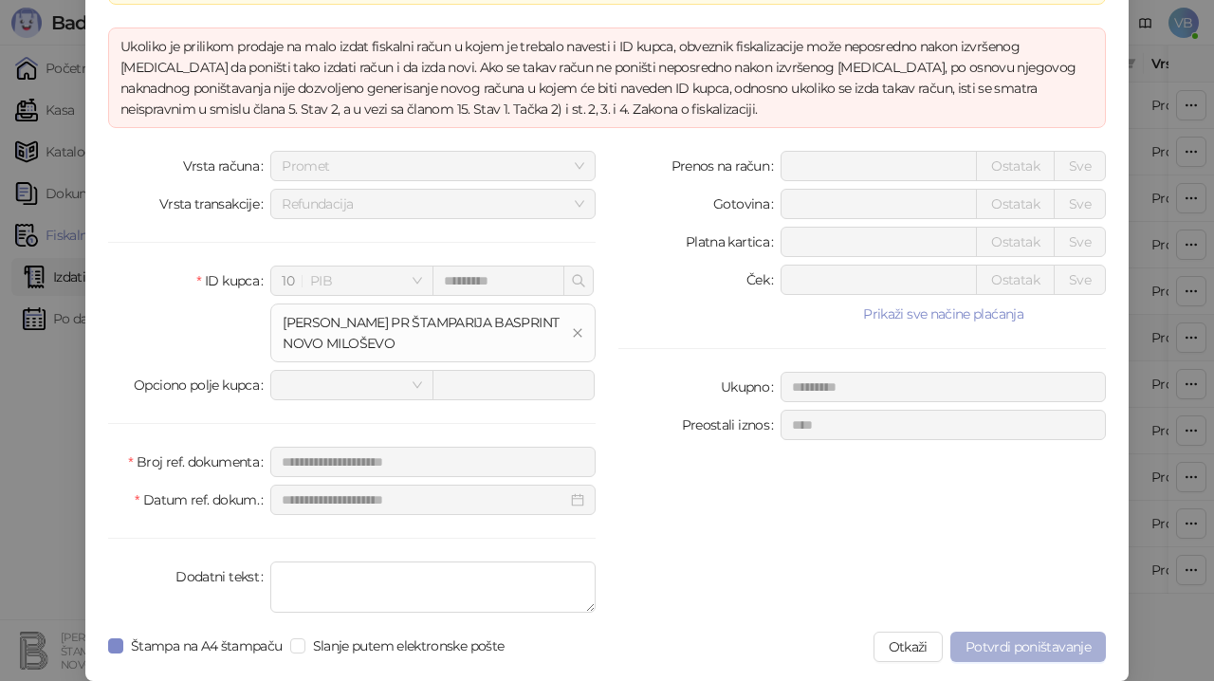
click at [1009, 645] on span "Potvrdi poništavanje" at bounding box center [1028, 647] width 125 height 17
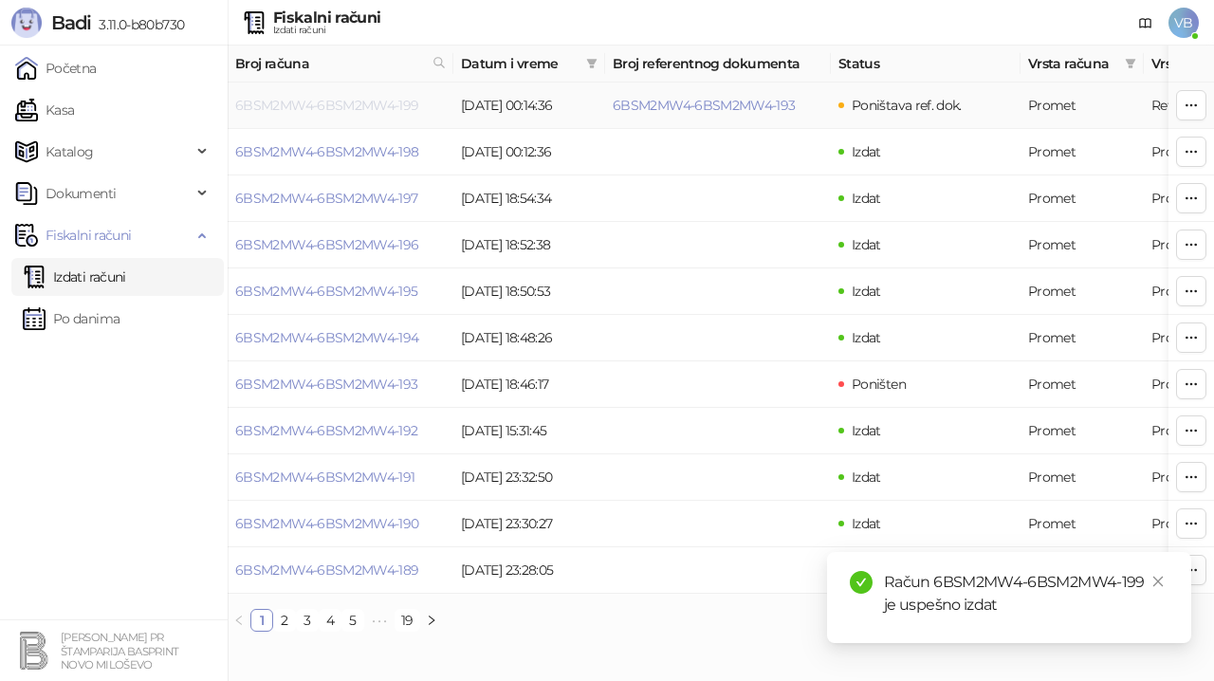
click at [305, 106] on link "6BSM2MW4-6BSM2MW4-199" at bounding box center [327, 105] width 184 height 17
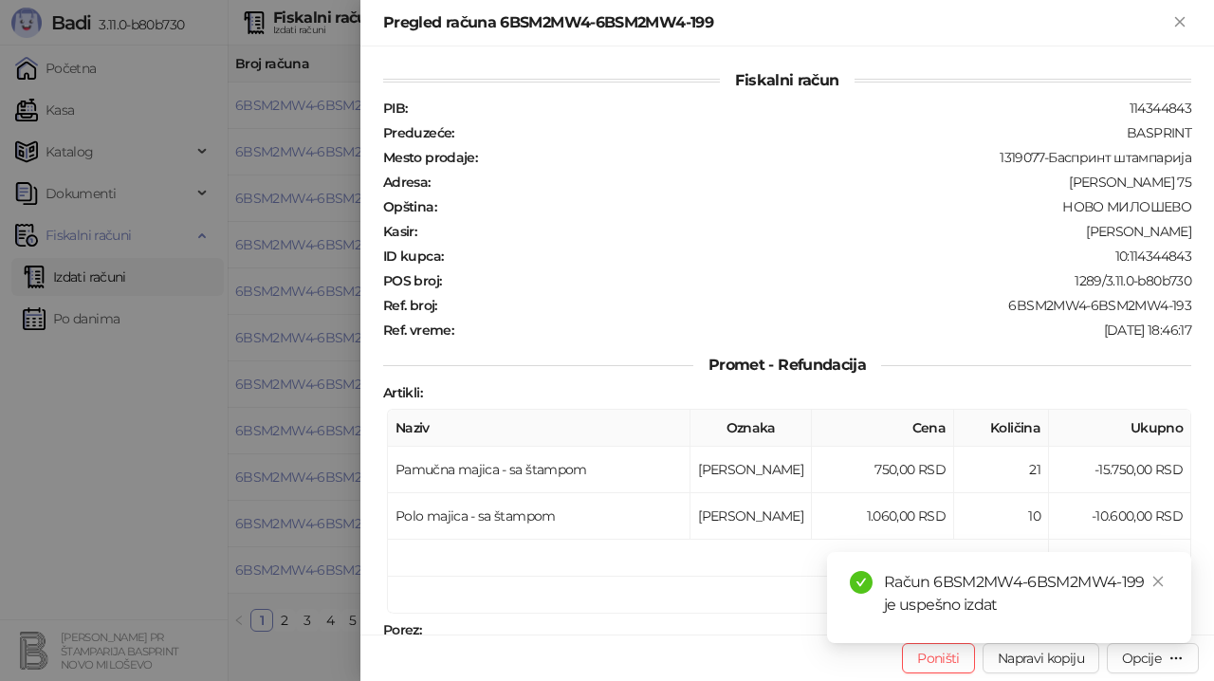
click at [1139, 643] on div "Račun 6BSM2MW4-6BSM2MW4-199 je uspešno izdat" at bounding box center [1009, 597] width 364 height 91
click at [1130, 658] on div "Opcije" at bounding box center [1141, 658] width 39 height 17
click at [1184, 21] on icon "Zatvori" at bounding box center [1180, 21] width 17 height 17
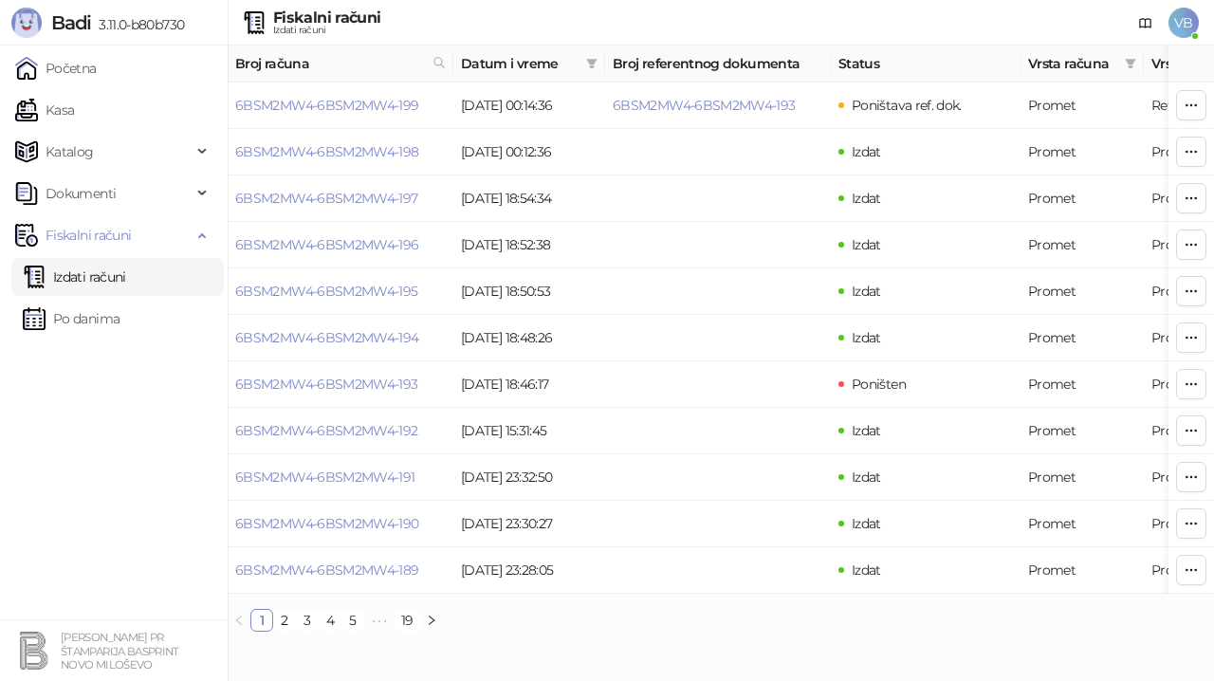
click at [93, 274] on link "Izdati računi" at bounding box center [74, 277] width 103 height 38
click at [111, 269] on link "Izdati računi" at bounding box center [74, 277] width 103 height 38
click at [369, 106] on link "6BSM2MW4-6BSM2MW4-199" at bounding box center [327, 105] width 184 height 17
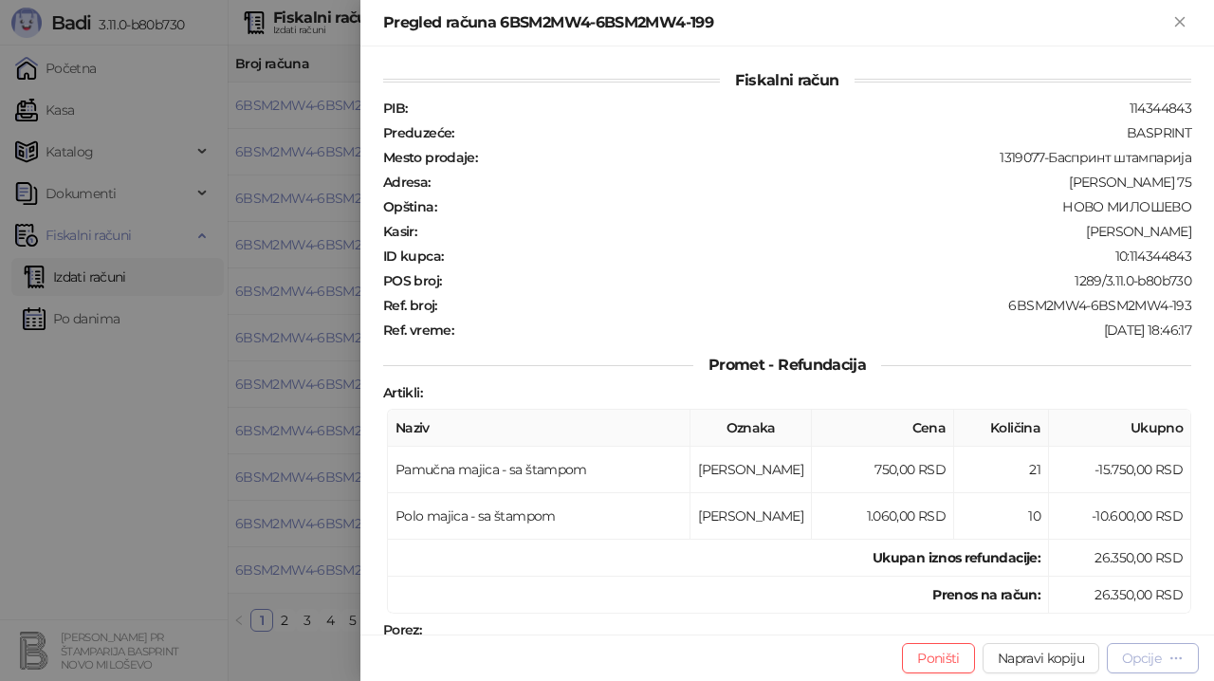
click at [1149, 658] on div "Opcije" at bounding box center [1141, 658] width 39 height 17
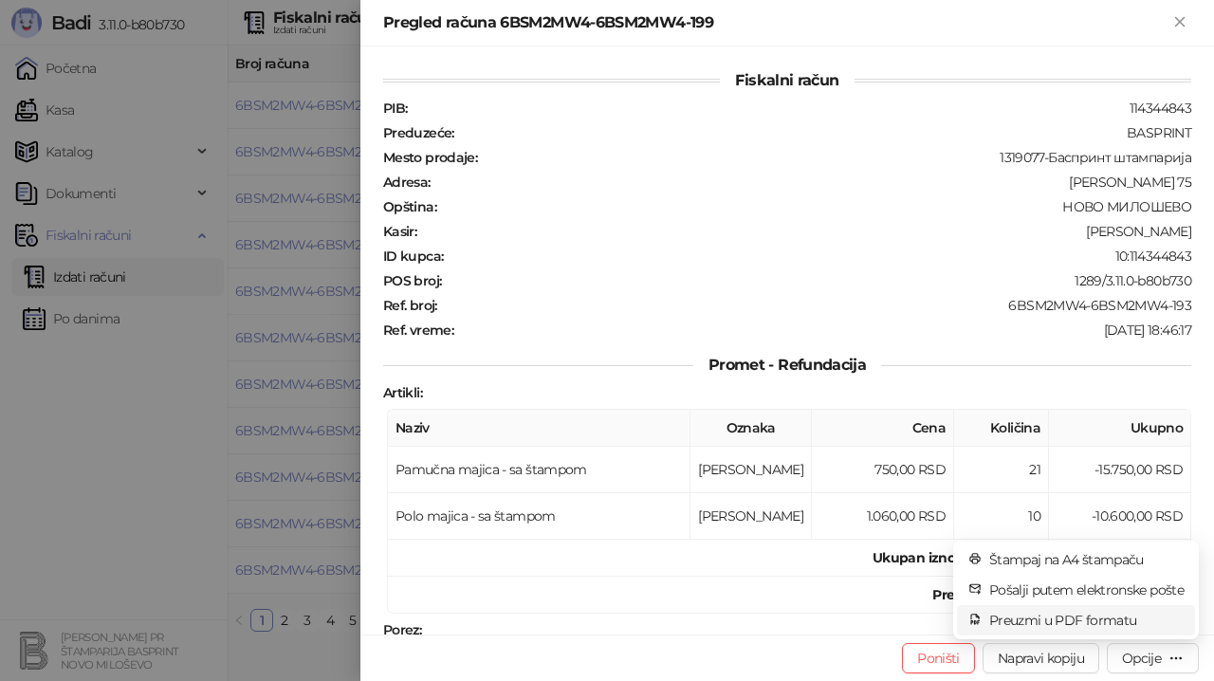
click at [1067, 620] on span "Preuzmi u PDF formatu" at bounding box center [1087, 620] width 194 height 21
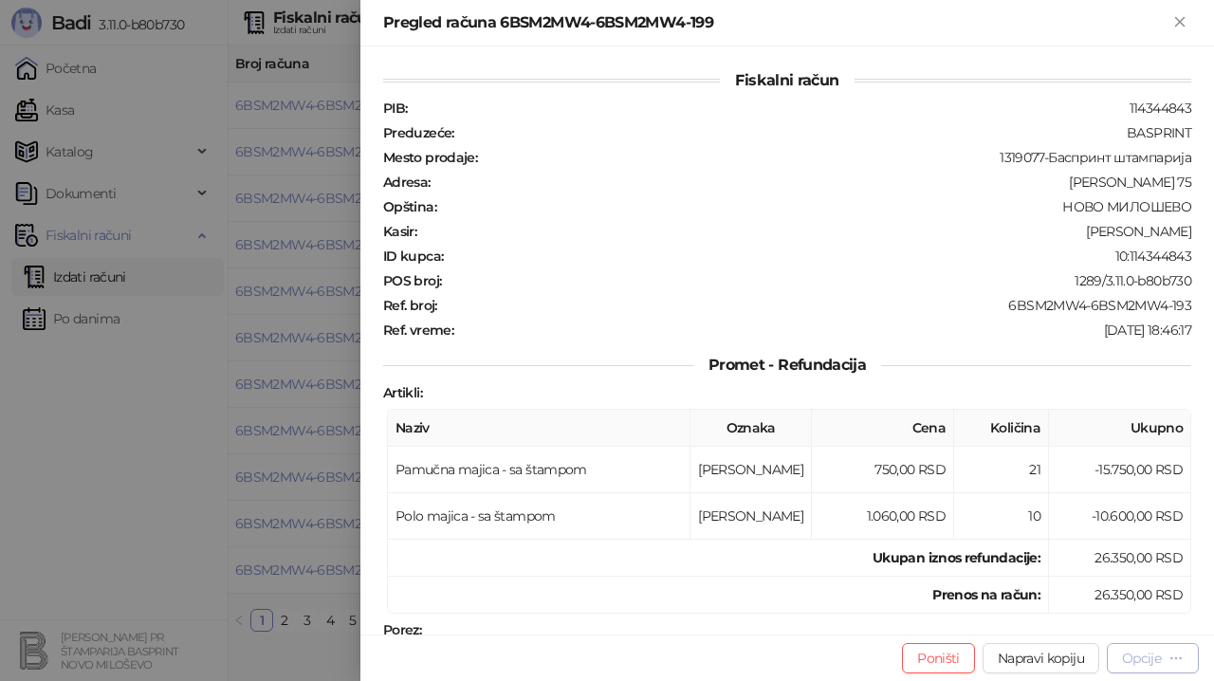
click at [1135, 657] on div "Opcije" at bounding box center [1141, 658] width 39 height 17
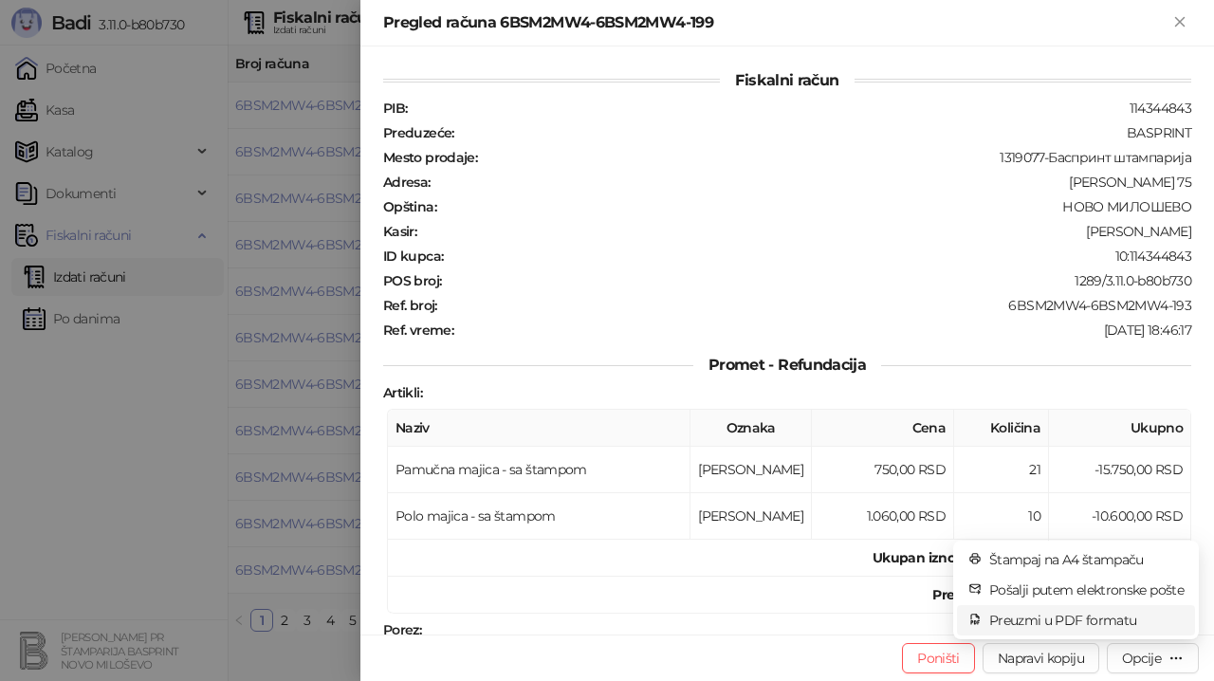
click at [1049, 618] on span "Preuzmi u PDF formatu" at bounding box center [1087, 620] width 194 height 21
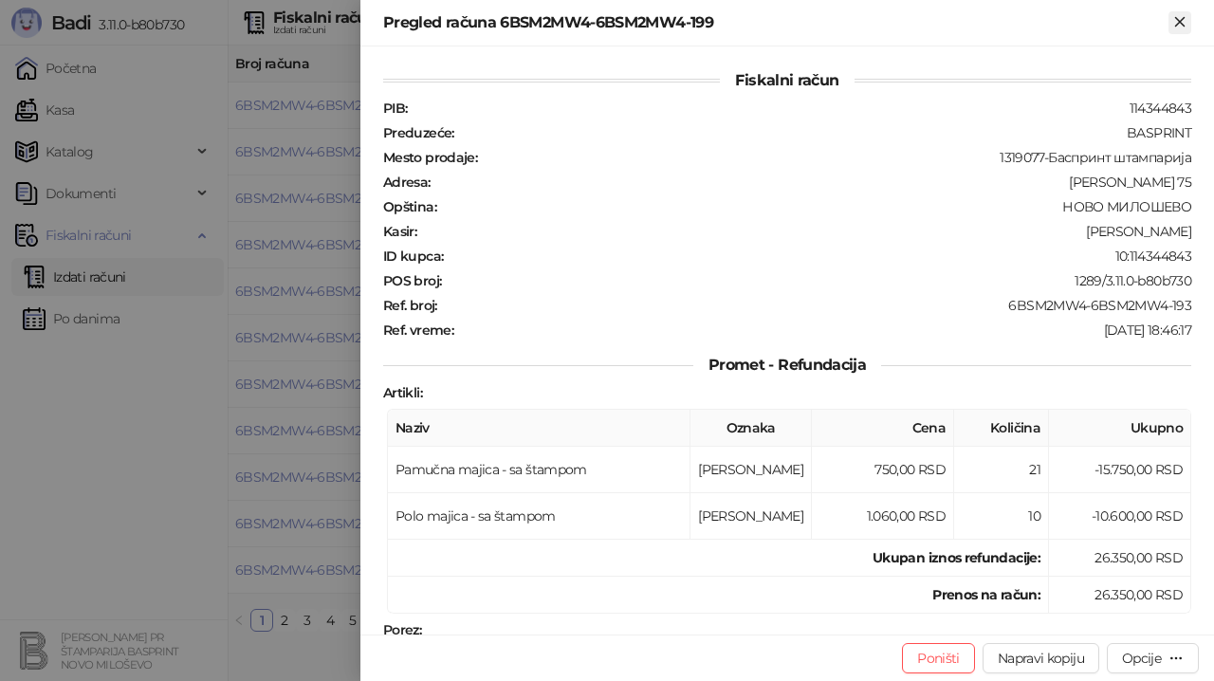
click at [1177, 19] on icon "Zatvori" at bounding box center [1180, 21] width 9 height 9
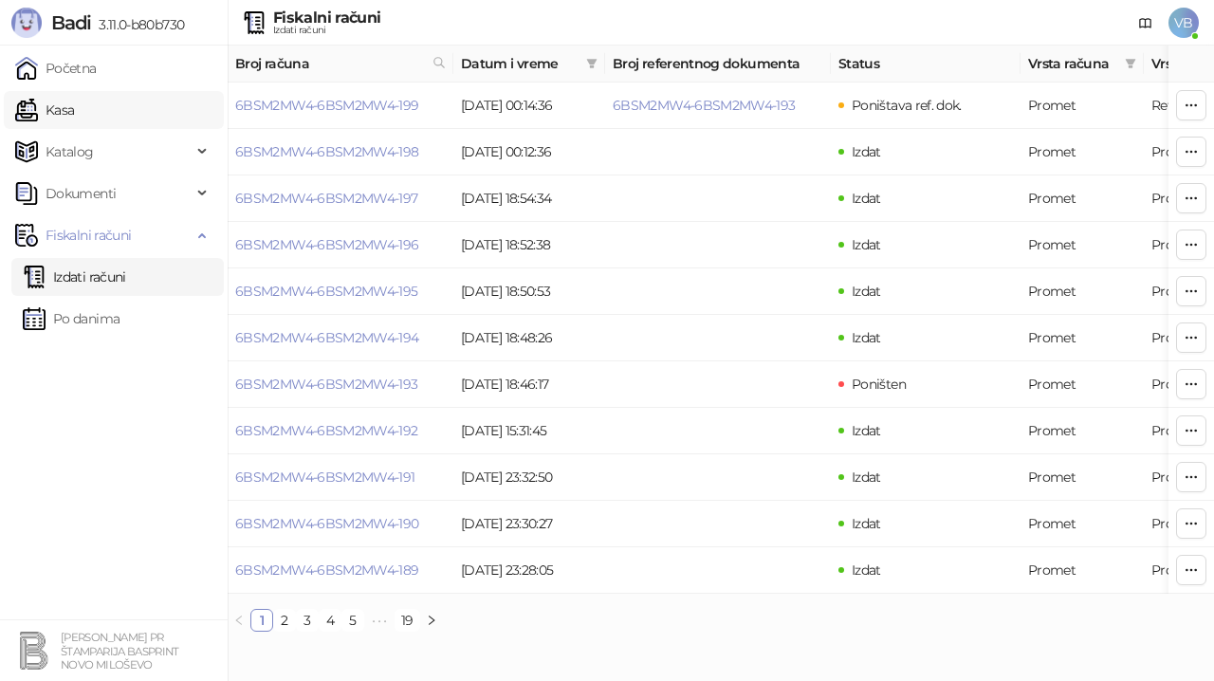
click at [74, 103] on link "Kasa" at bounding box center [44, 110] width 59 height 38
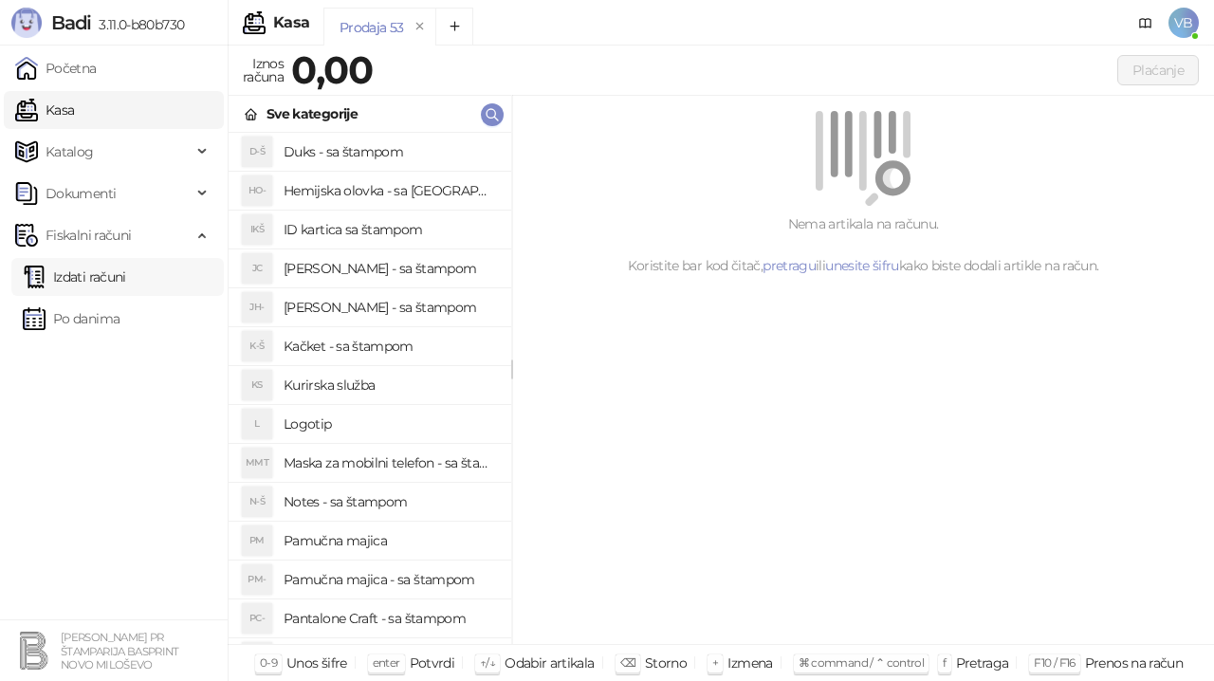
click at [123, 275] on link "Izdati računi" at bounding box center [74, 277] width 103 height 38
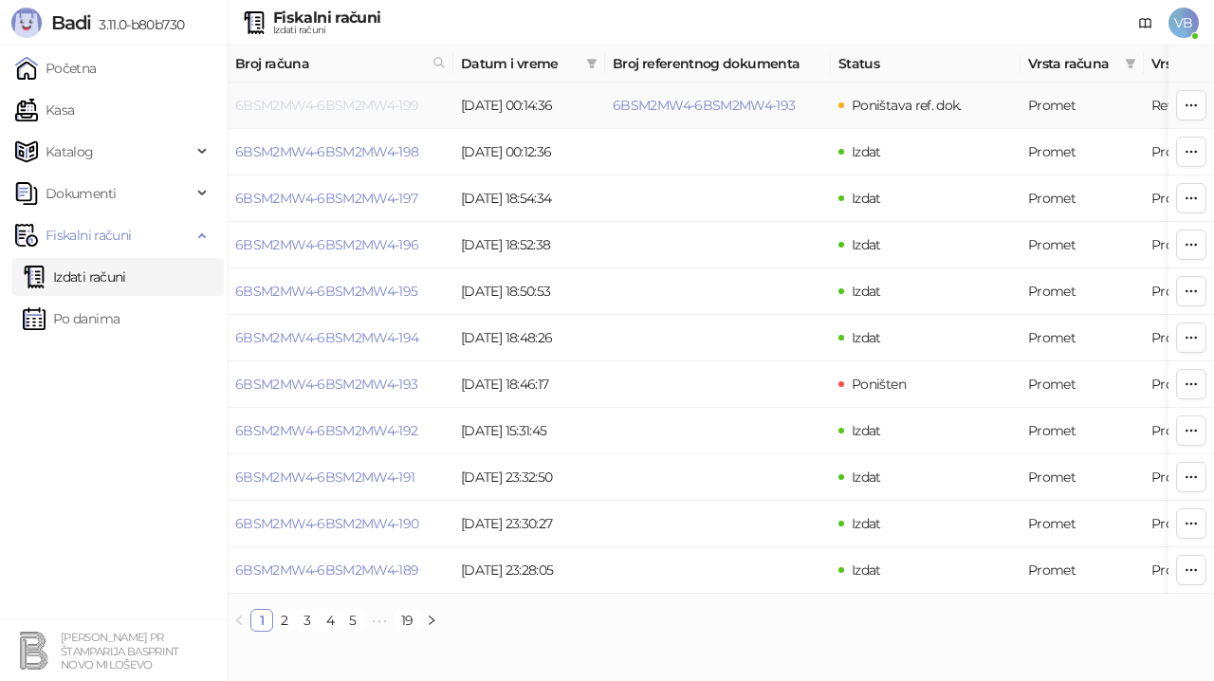
click at [361, 102] on link "6BSM2MW4-6BSM2MW4-199" at bounding box center [327, 105] width 184 height 17
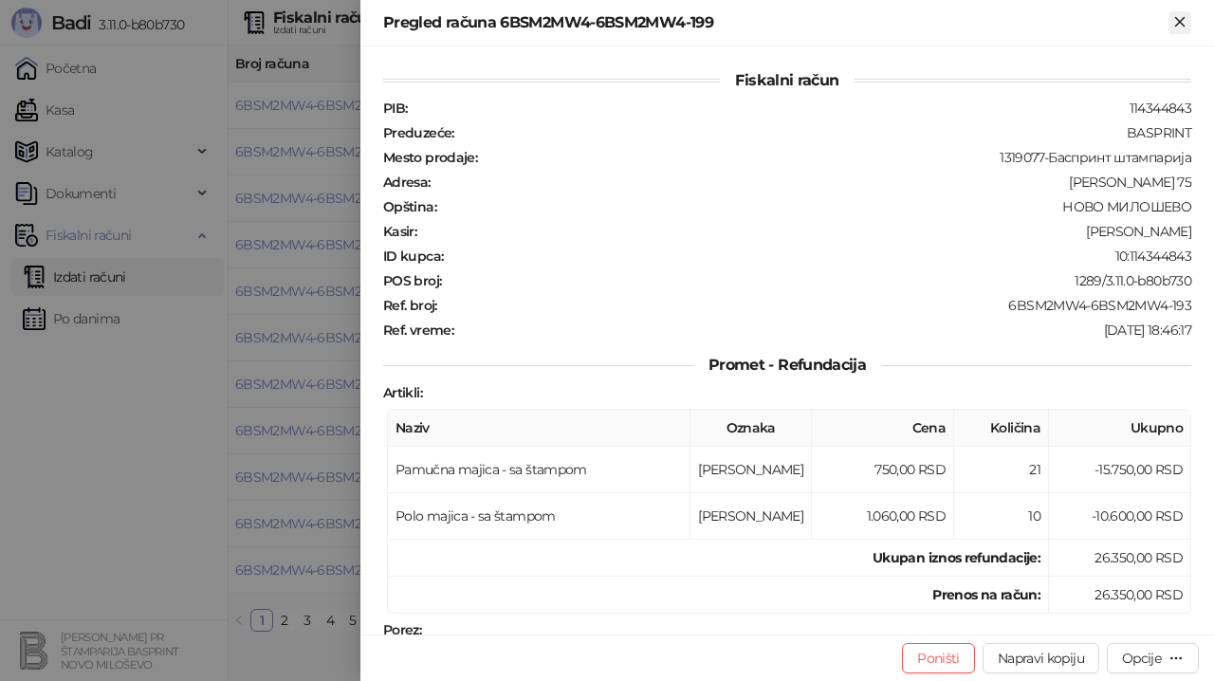
click at [1180, 23] on icon "Zatvori" at bounding box center [1180, 21] width 9 height 9
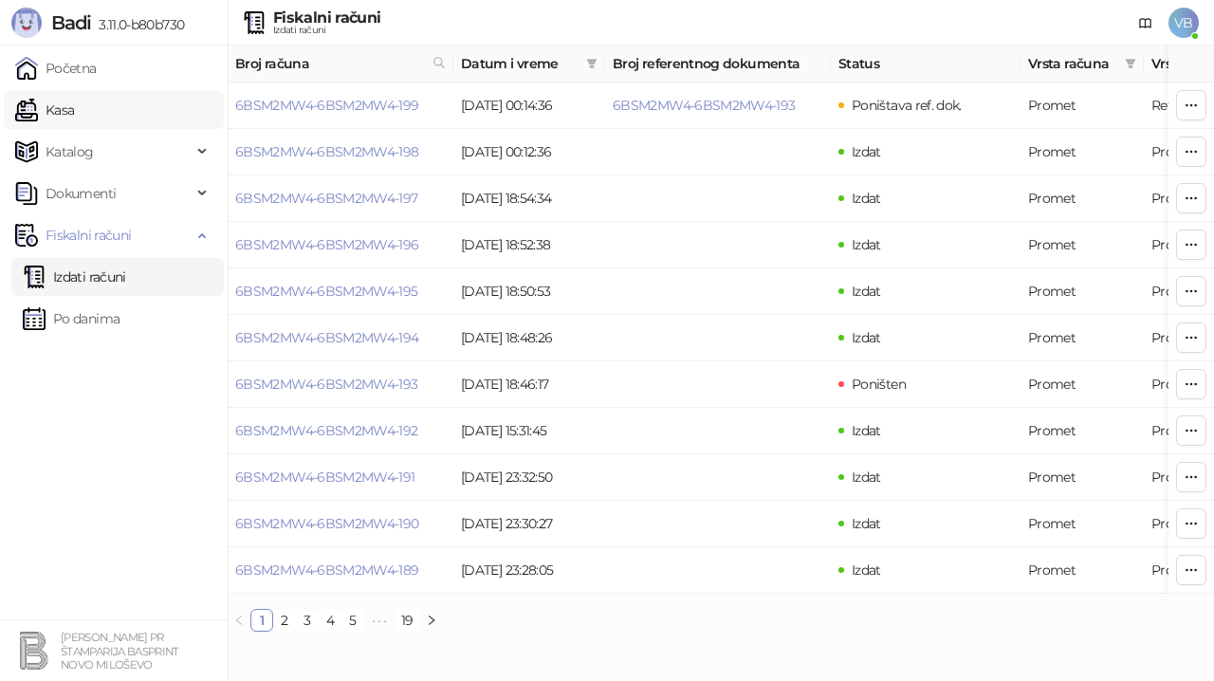
click at [56, 102] on link "Kasa" at bounding box center [44, 110] width 59 height 38
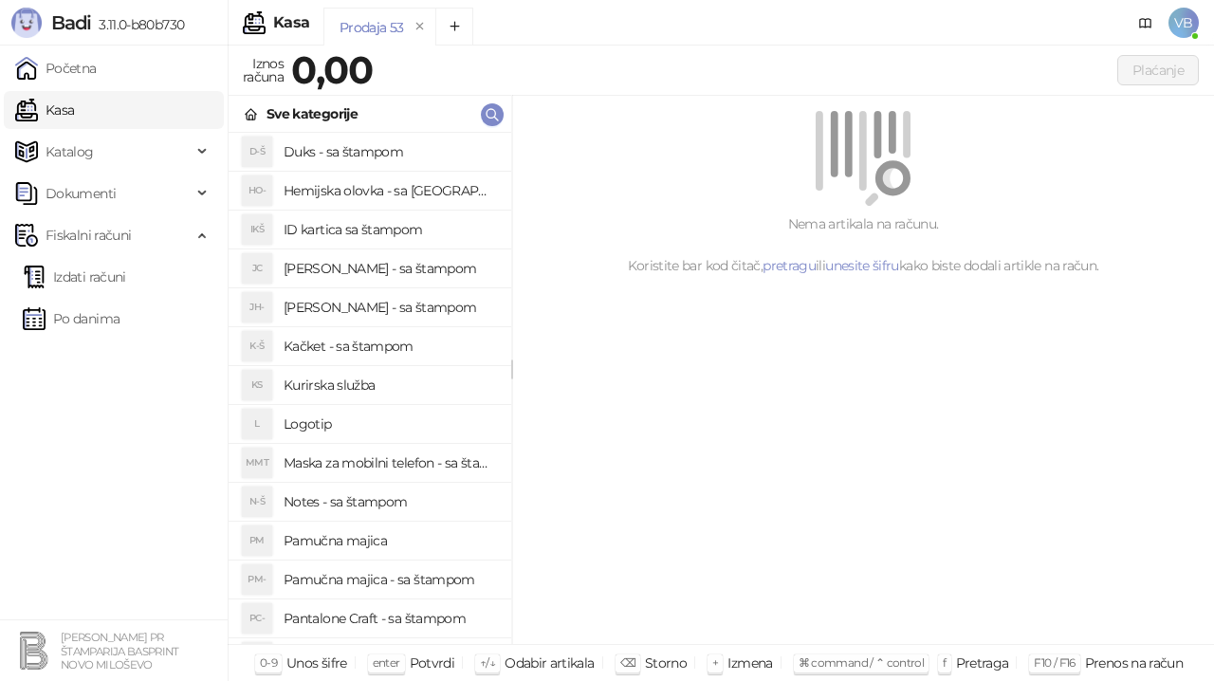
click at [420, 579] on h4 "Pamučna majica - sa štampom" at bounding box center [390, 580] width 213 height 30
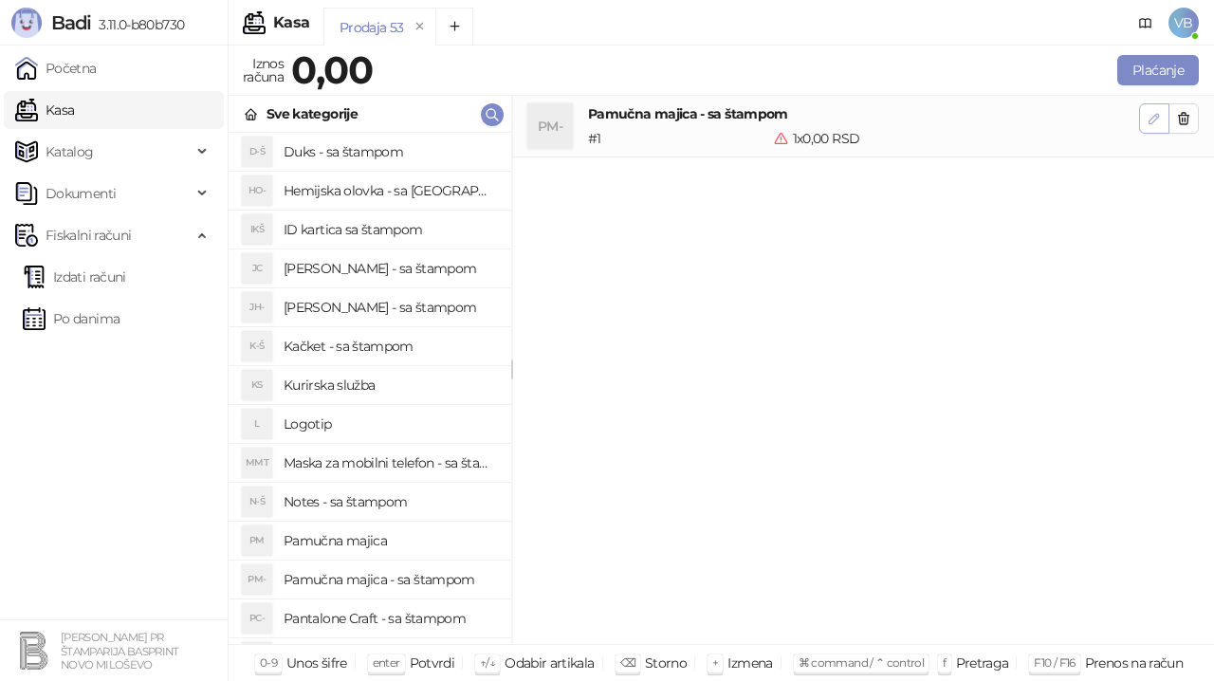
click at [1151, 118] on icon "button" at bounding box center [1154, 118] width 15 height 15
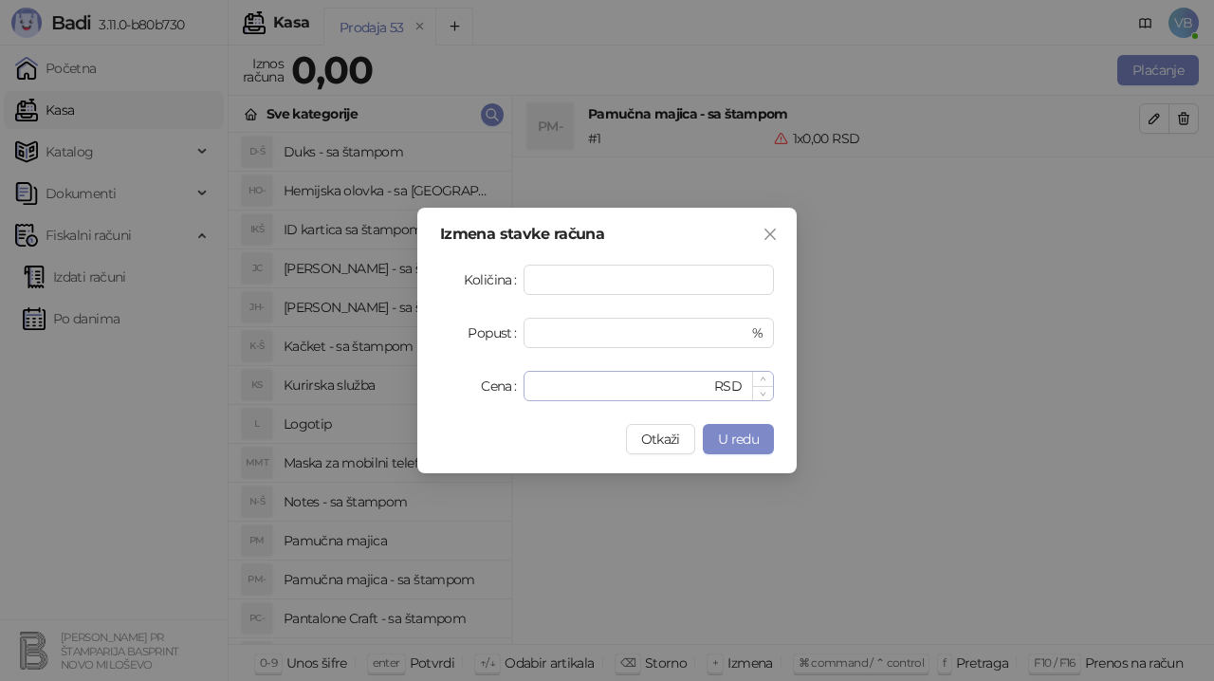
type input "**"
click at [576, 388] on input "*" at bounding box center [623, 386] width 176 height 28
type input "***"
click at [733, 435] on span "U redu" at bounding box center [738, 439] width 41 height 17
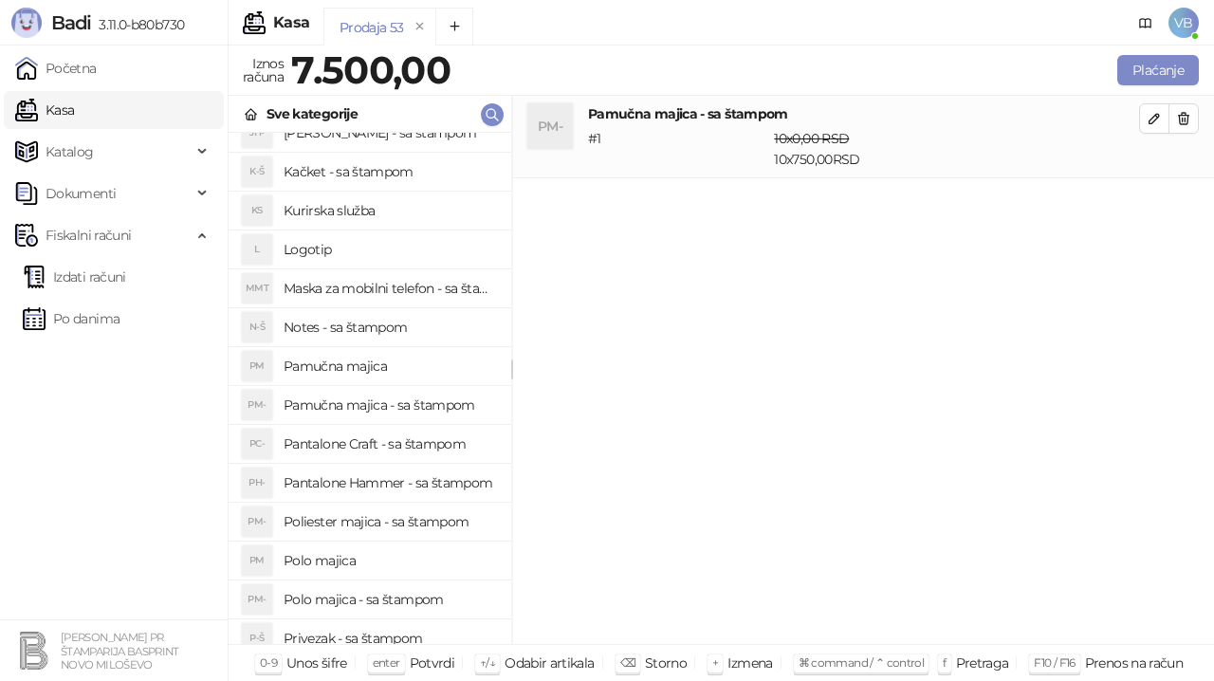
scroll to position [180, 0]
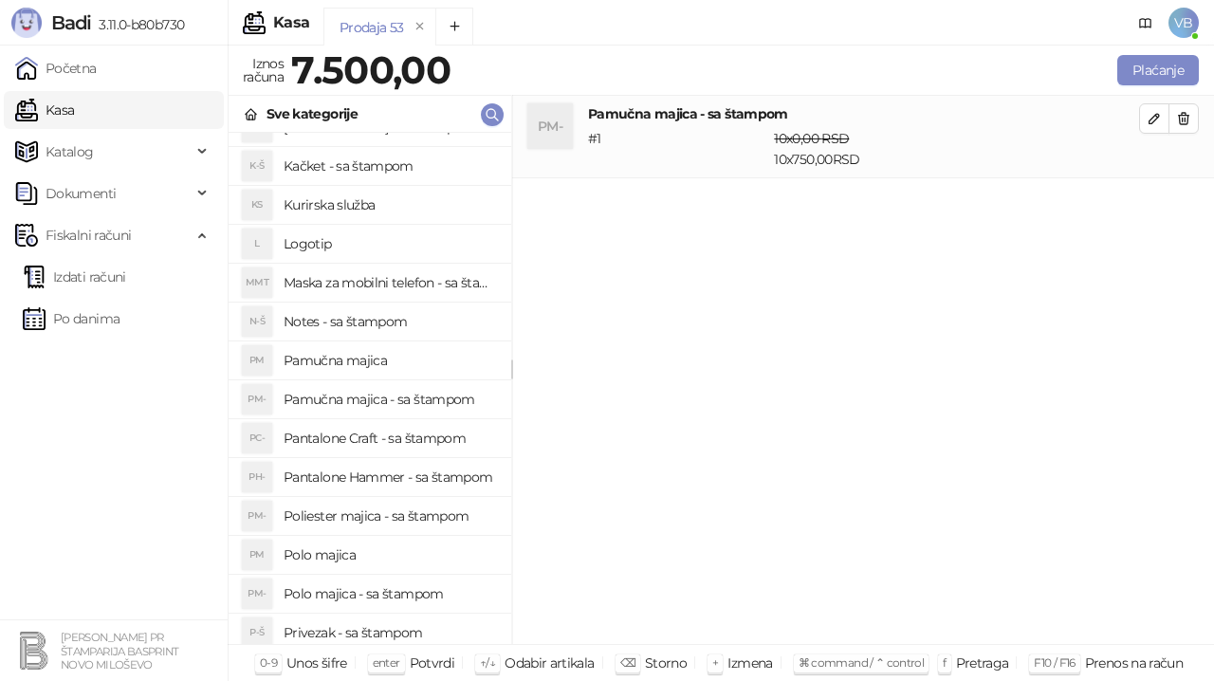
click at [425, 592] on h4 "Polo majica - sa štampom" at bounding box center [390, 594] width 213 height 30
click at [1155, 201] on icon "button" at bounding box center [1154, 201] width 15 height 15
type input "*"
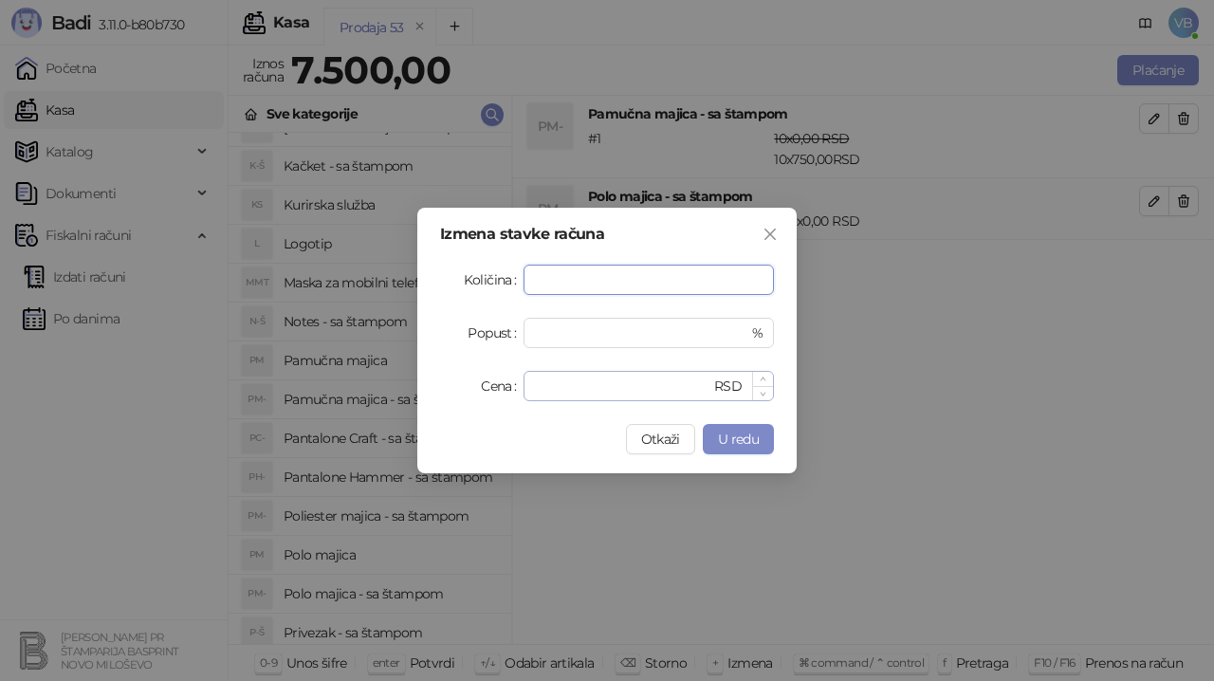
type input "**"
click at [550, 394] on input "*" at bounding box center [623, 386] width 176 height 28
type input "****"
click at [731, 445] on span "U redu" at bounding box center [738, 439] width 41 height 17
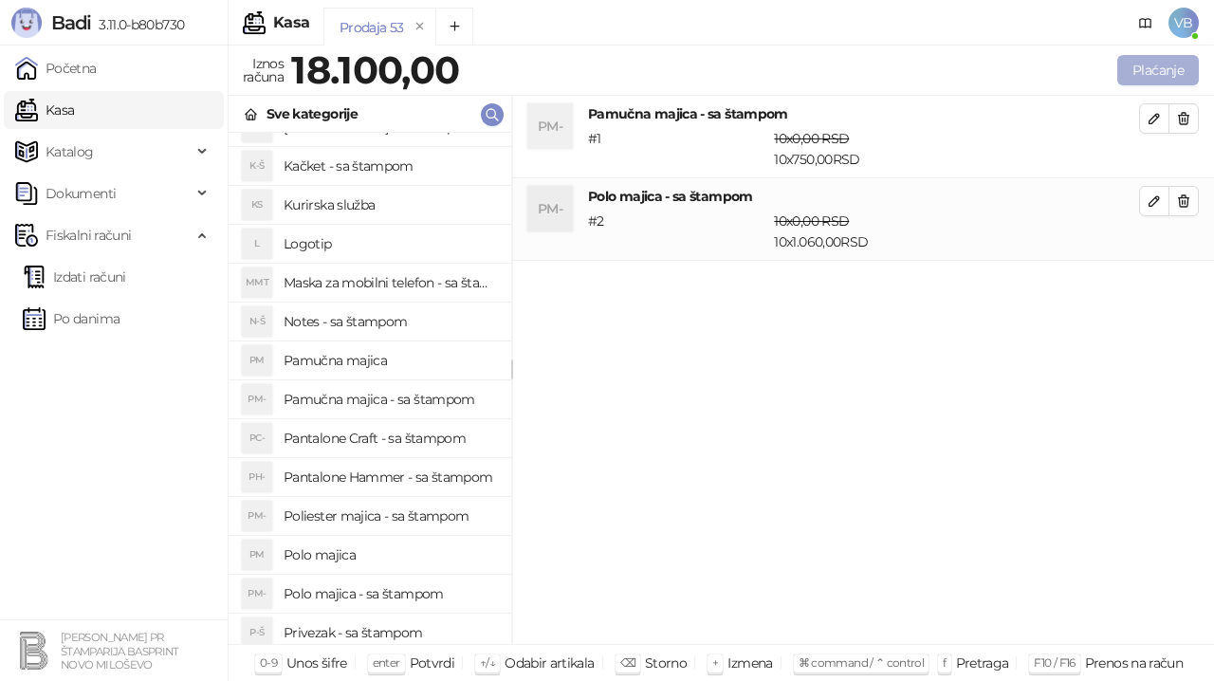
click at [1161, 66] on button "Plaćanje" at bounding box center [1159, 70] width 82 height 30
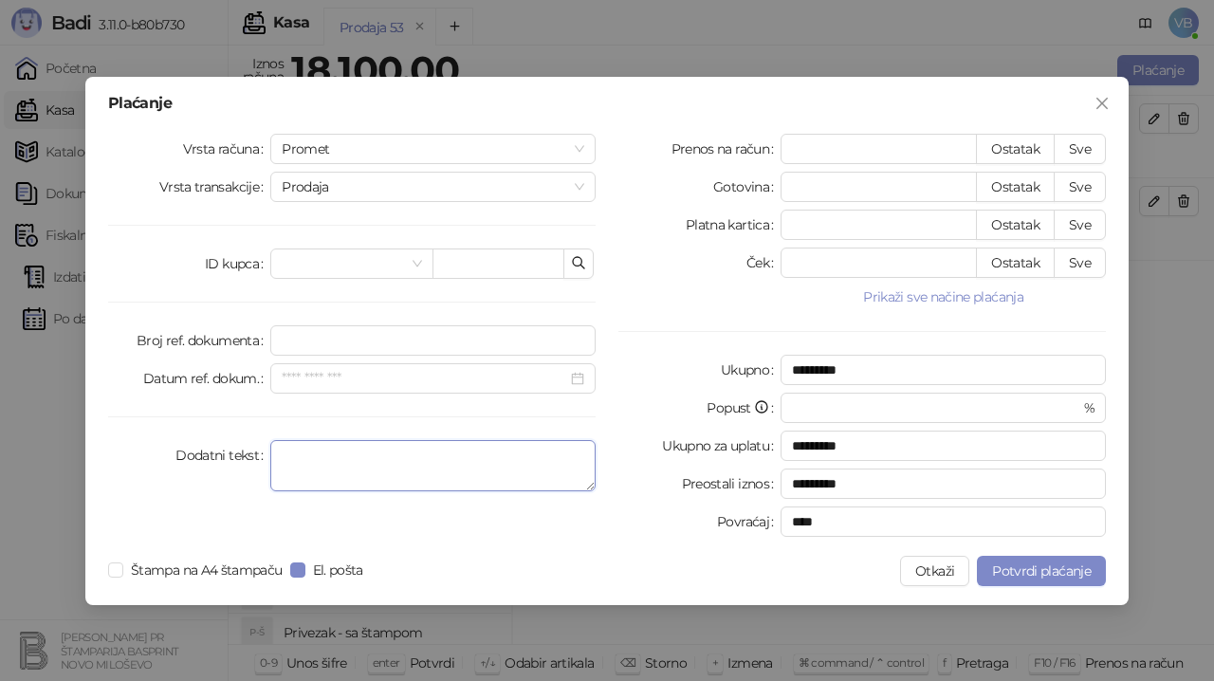
click at [311, 458] on textarea "Dodatni tekst" at bounding box center [432, 465] width 325 height 51
type textarea "**********"
click at [1075, 143] on button "Sve" at bounding box center [1080, 149] width 52 height 30
type input "*****"
type input "****"
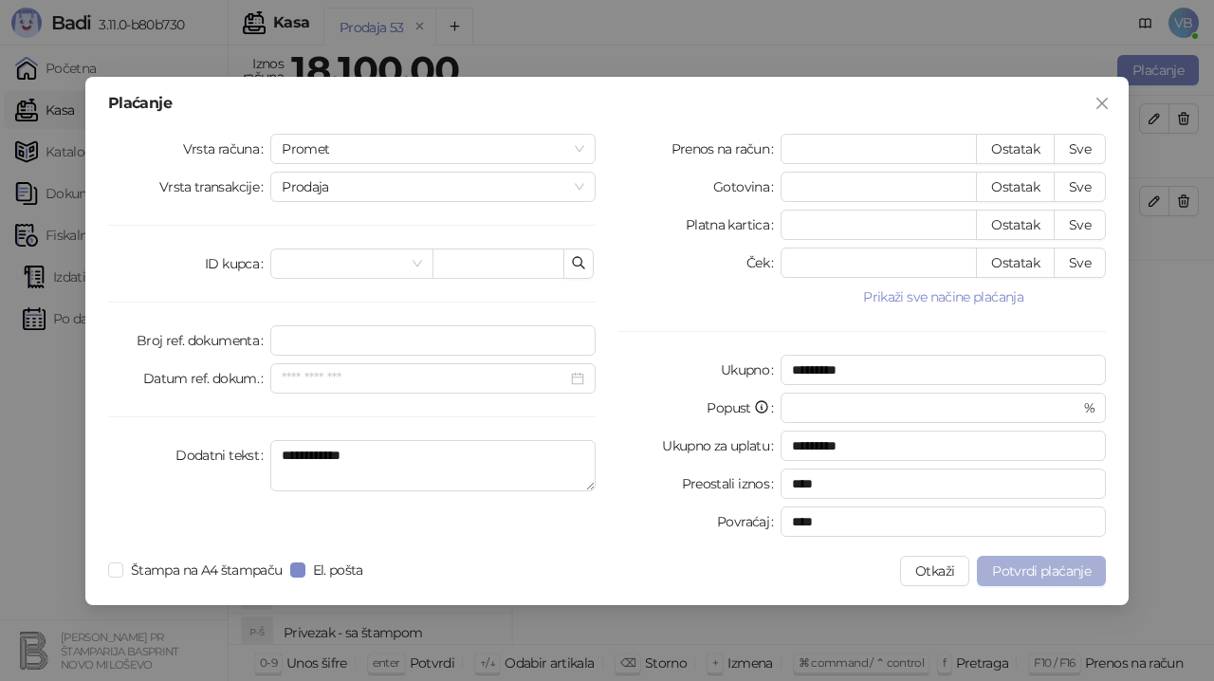
click at [1039, 575] on span "Potvrdi plaćanje" at bounding box center [1041, 571] width 99 height 17
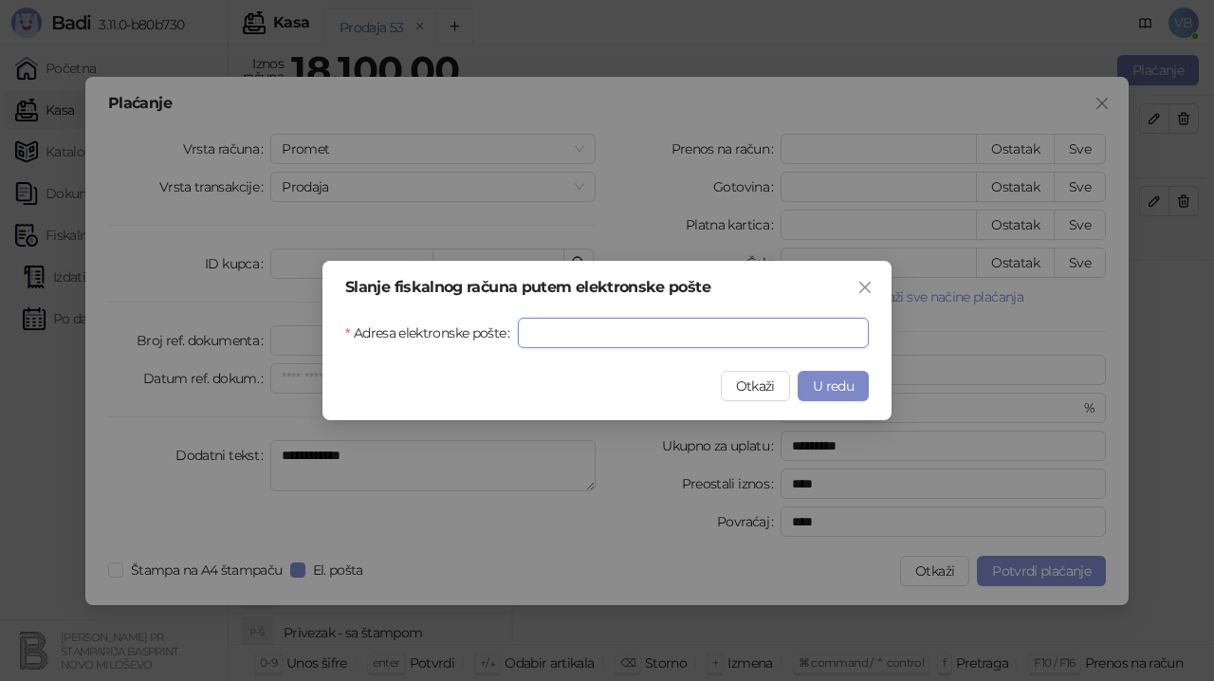
click at [543, 334] on input "Adresa elektronske pošte" at bounding box center [693, 333] width 351 height 30
type input "**********"
click at [830, 388] on span "U redu" at bounding box center [833, 386] width 41 height 17
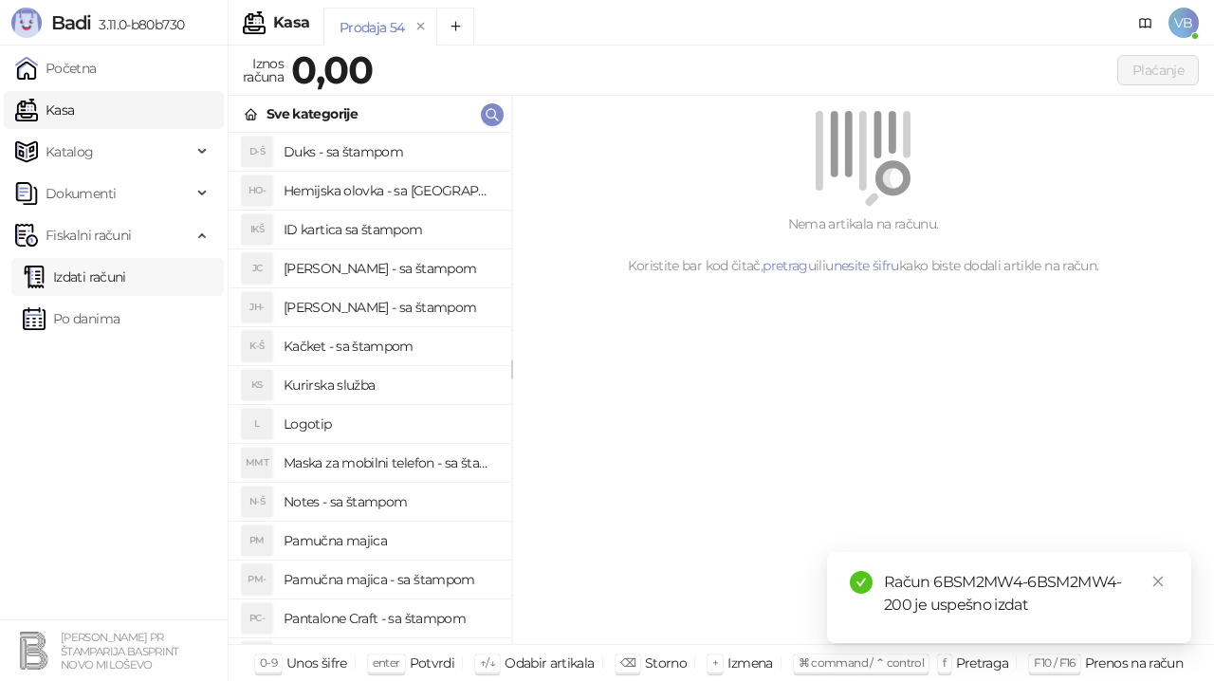
click at [84, 272] on link "Izdati računi" at bounding box center [74, 277] width 103 height 38
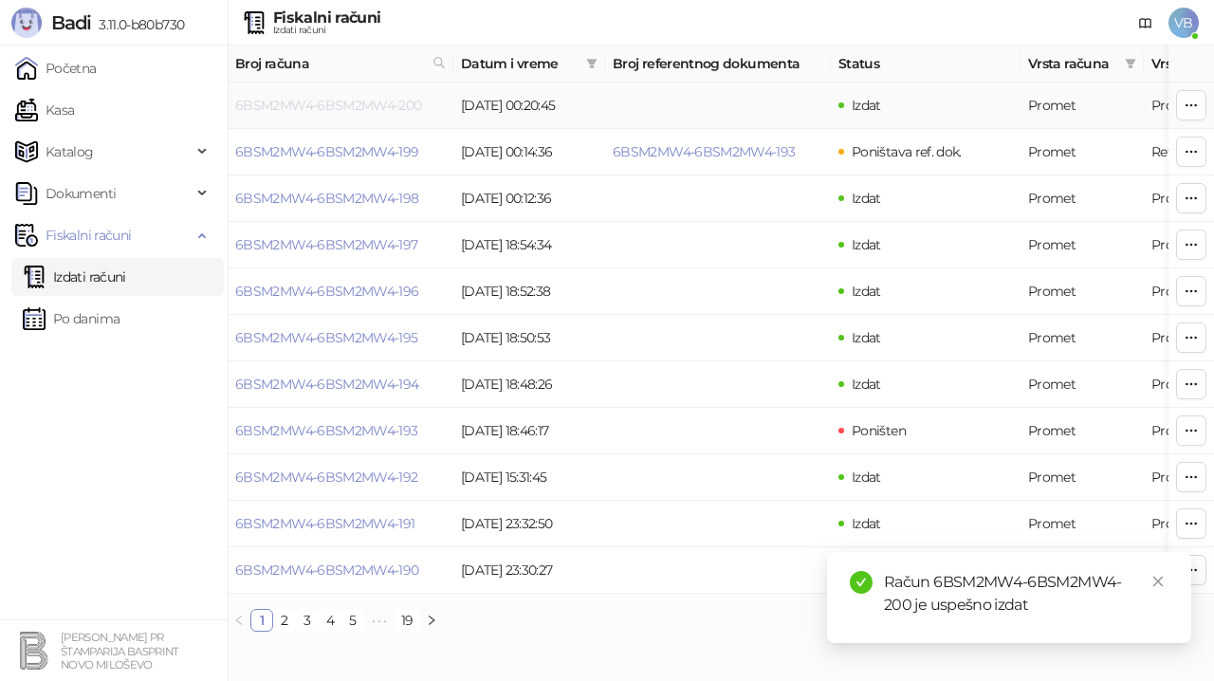
click at [348, 108] on link "6BSM2MW4-6BSM2MW4-200" at bounding box center [328, 105] width 187 height 17
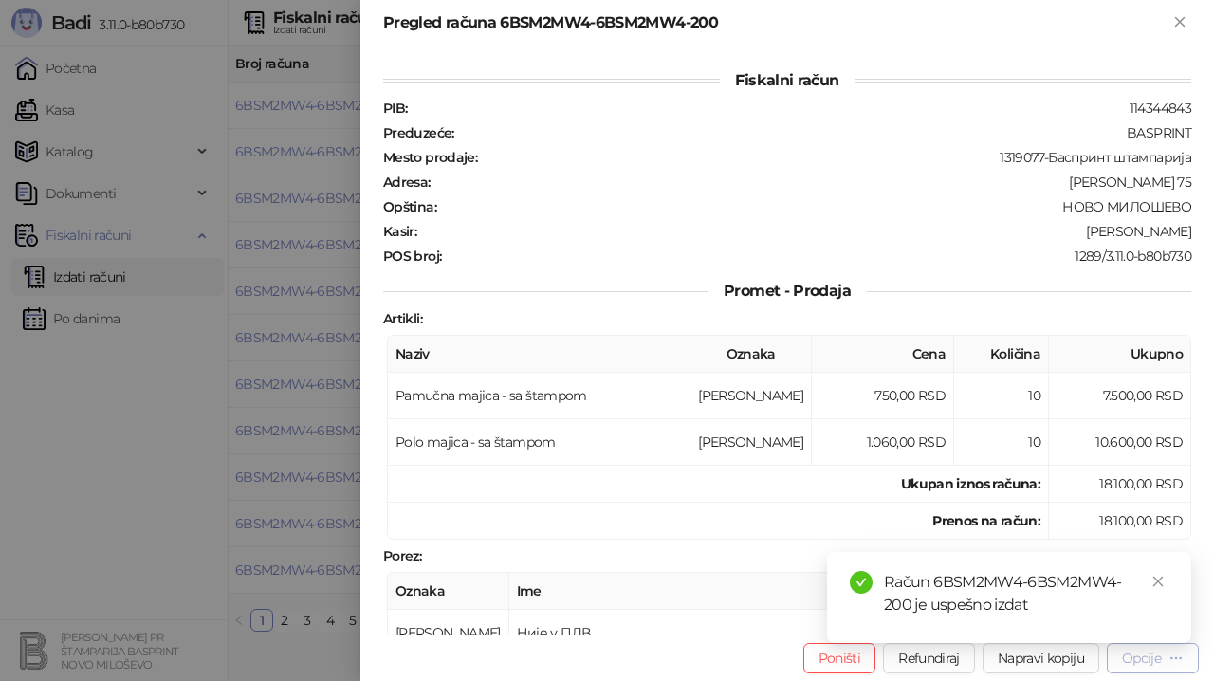
click at [1151, 658] on div "Opcije" at bounding box center [1141, 658] width 39 height 17
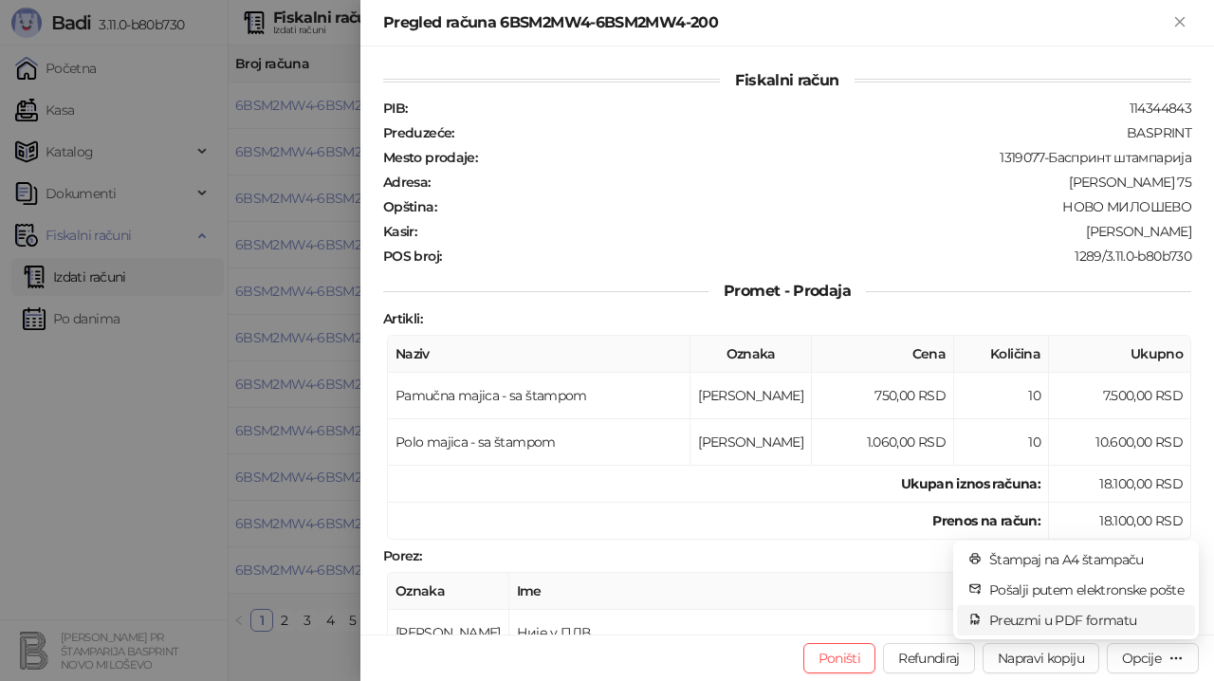
click at [1105, 621] on span "Preuzmi u PDF formatu" at bounding box center [1087, 620] width 194 height 21
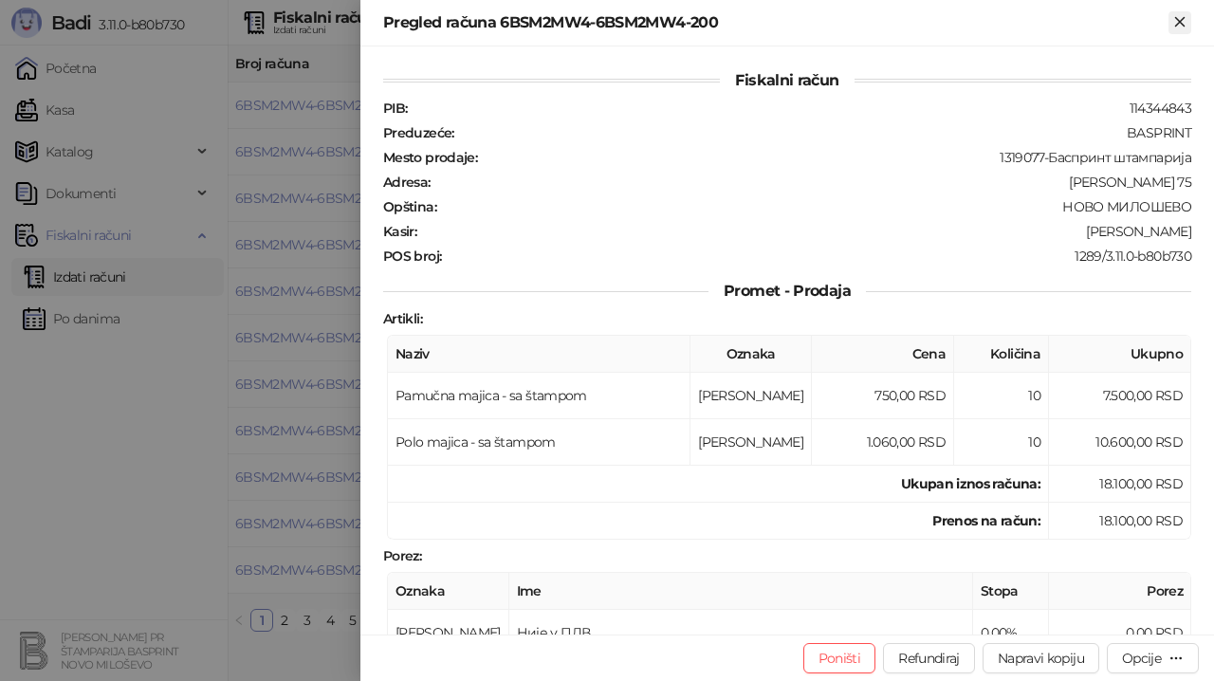
click at [1179, 19] on icon "Zatvori" at bounding box center [1180, 21] width 17 height 17
